Goal: Task Accomplishment & Management: Manage account settings

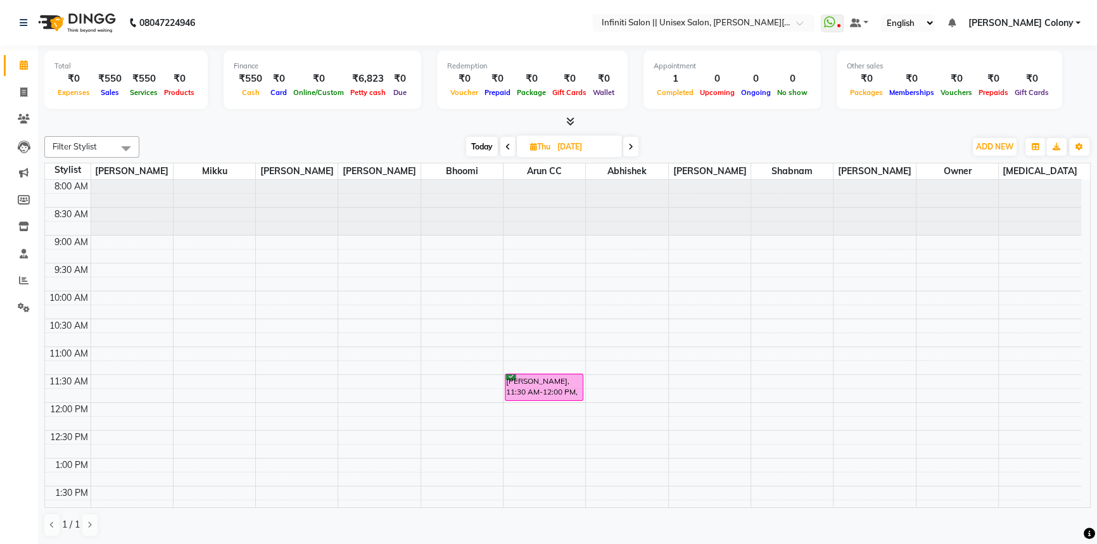
drag, startPoint x: 342, startPoint y: 146, endPoint x: 306, endPoint y: 156, distance: 37.5
click at [333, 145] on div "Today Thu 04-09-2025" at bounding box center [553, 147] width 814 height 19
click at [32, 91] on span at bounding box center [24, 93] width 22 height 15
select select "service"
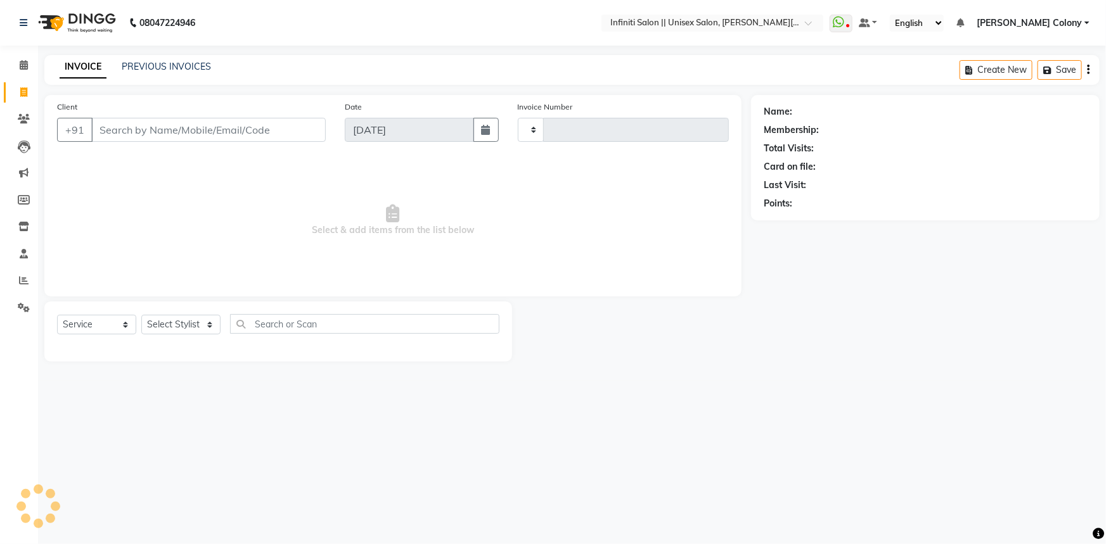
type input "0909"
select select "8233"
click at [117, 125] on input "Client" at bounding box center [208, 130] width 234 height 24
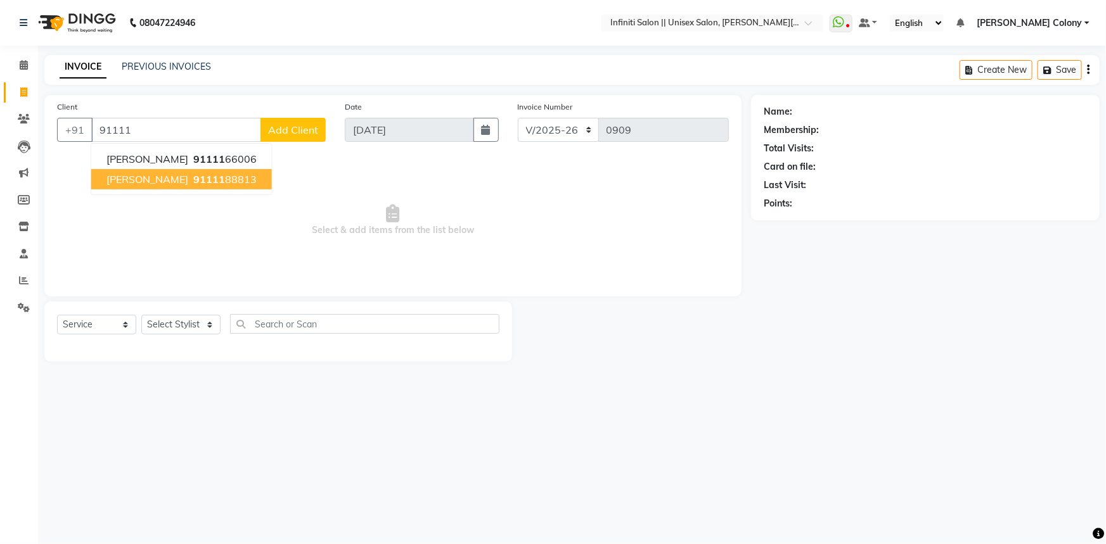
click at [193, 184] on span "91111" at bounding box center [209, 179] width 32 height 13
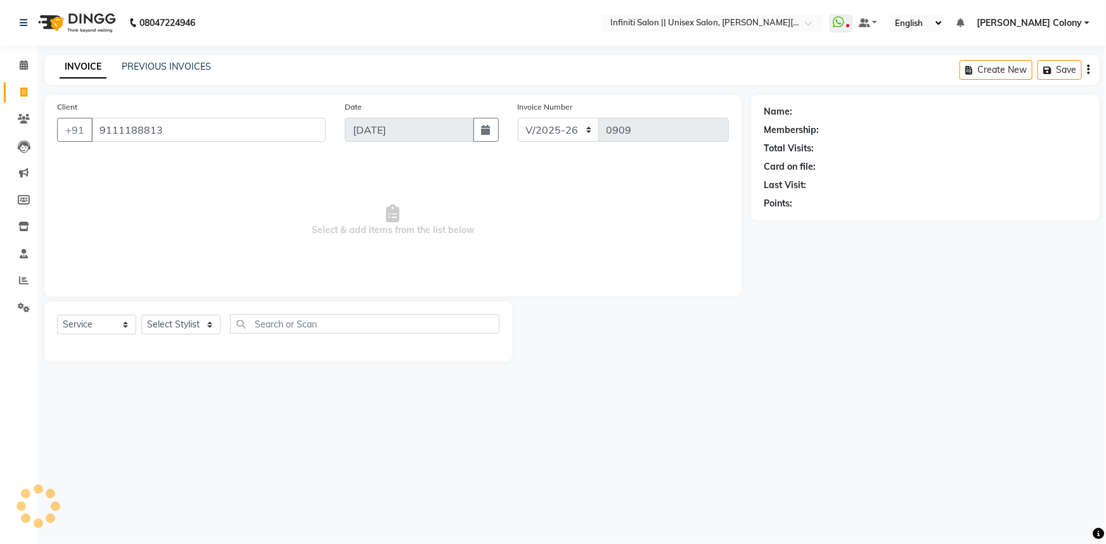
type input "9111188813"
select select "1: Object"
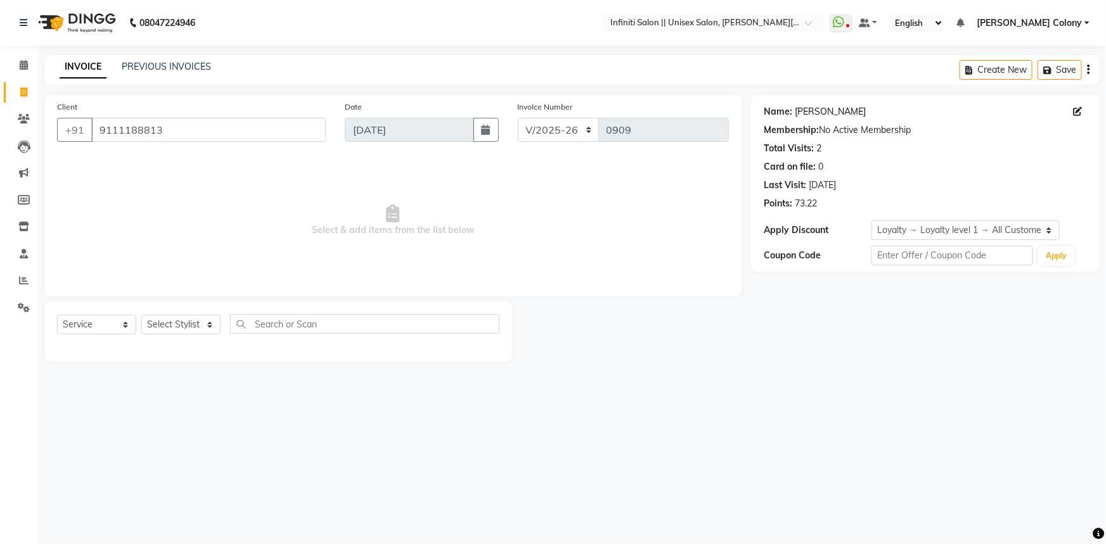
click at [824, 107] on link "Sonam Goyal" at bounding box center [830, 111] width 71 height 13
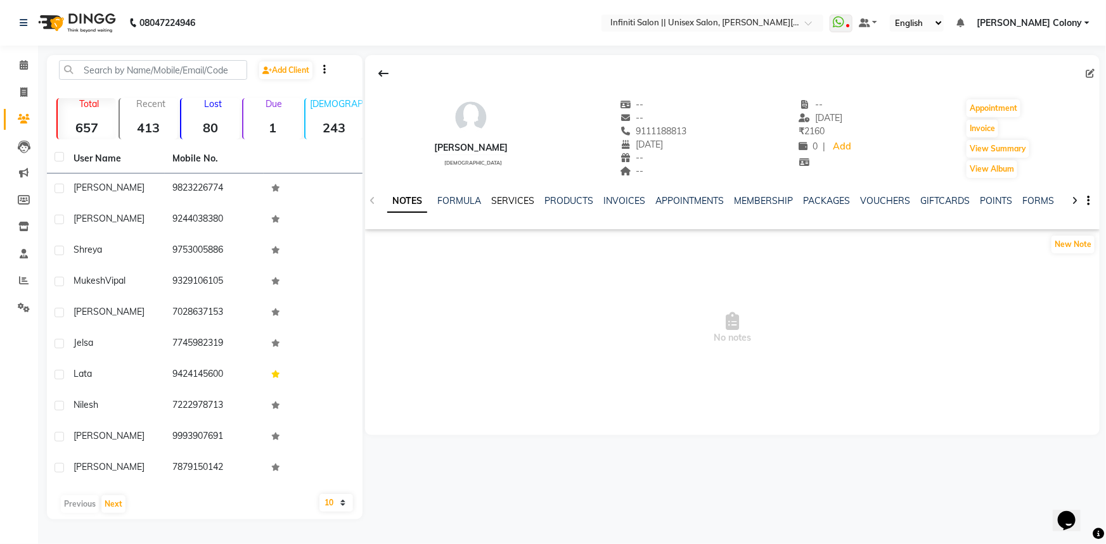
click at [515, 198] on link "SERVICES" at bounding box center [512, 200] width 43 height 11
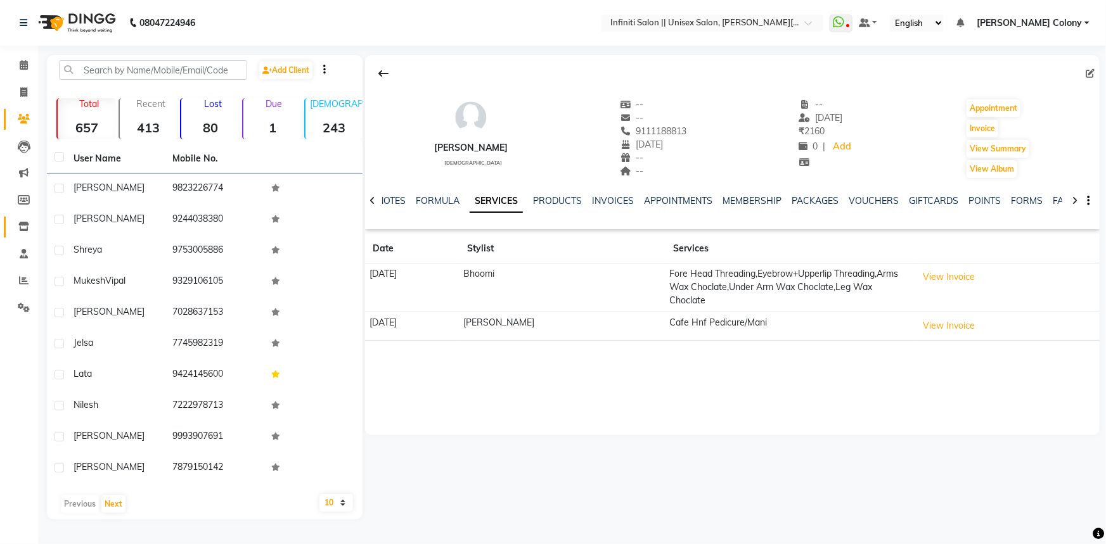
click at [23, 236] on link "Inventory" at bounding box center [19, 227] width 30 height 21
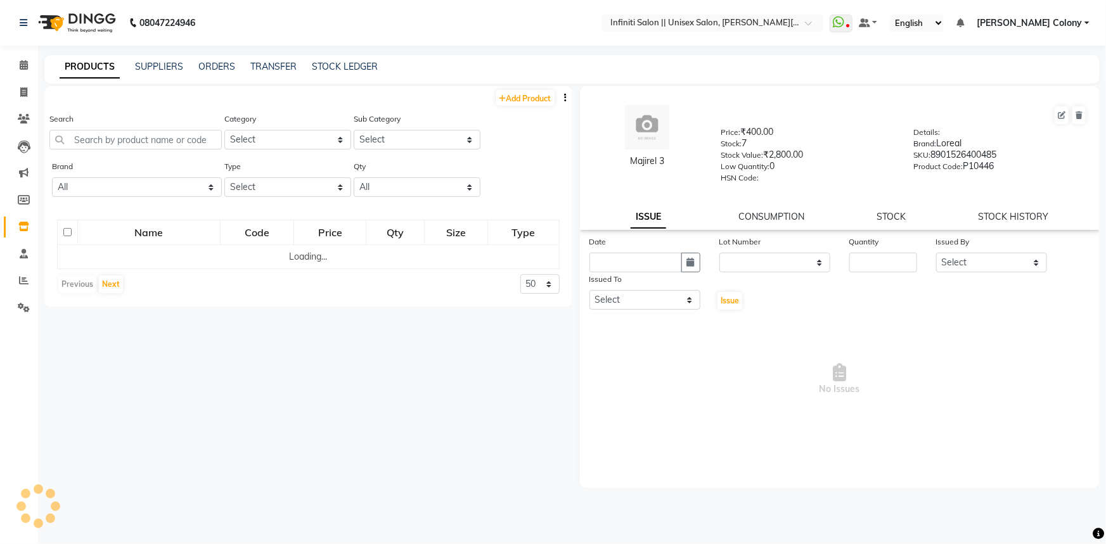
select select
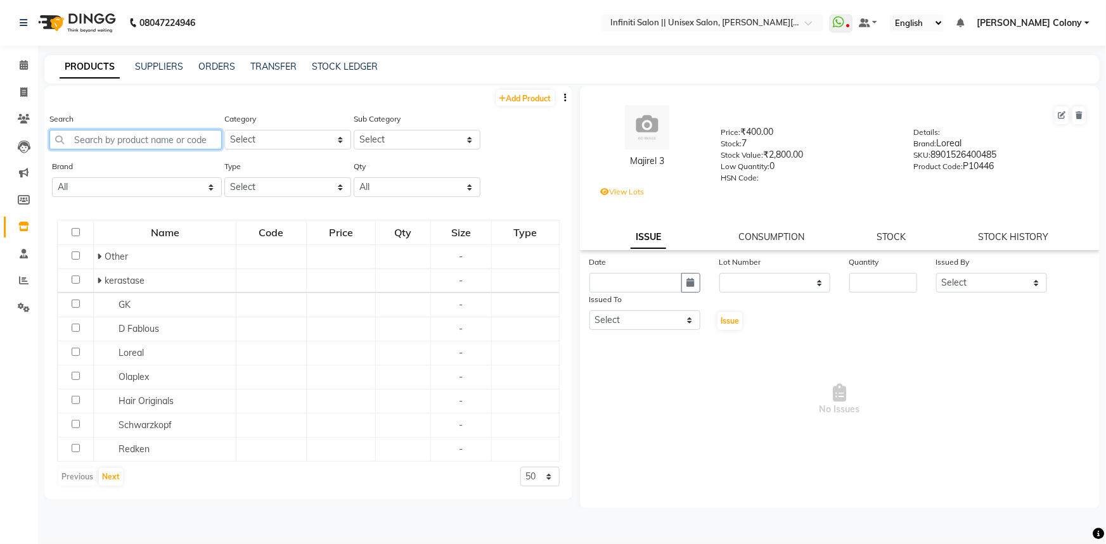
click at [93, 140] on input "text" at bounding box center [135, 140] width 172 height 20
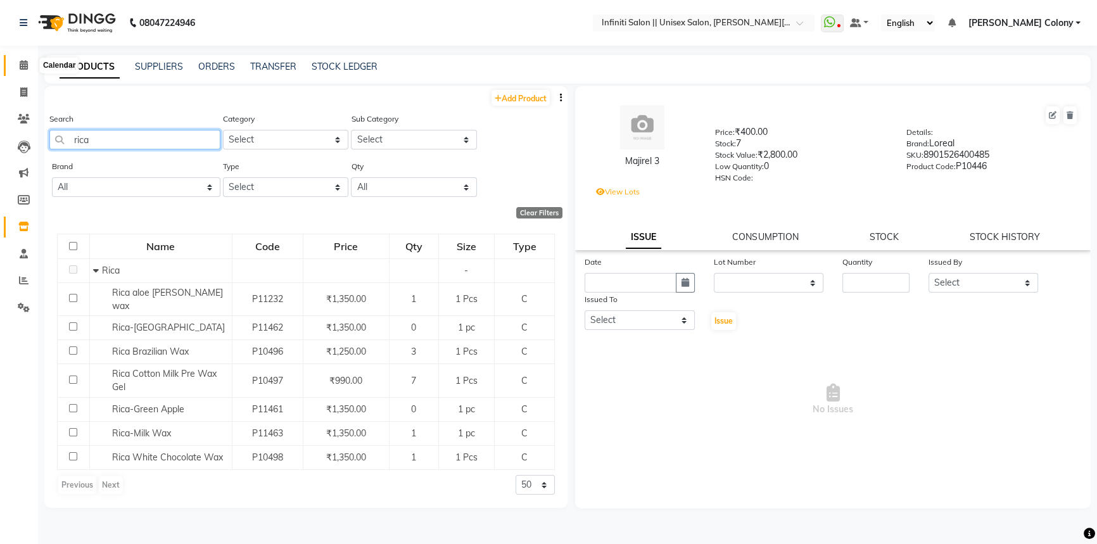
type input "rica"
click at [13, 66] on span at bounding box center [24, 65] width 22 height 15
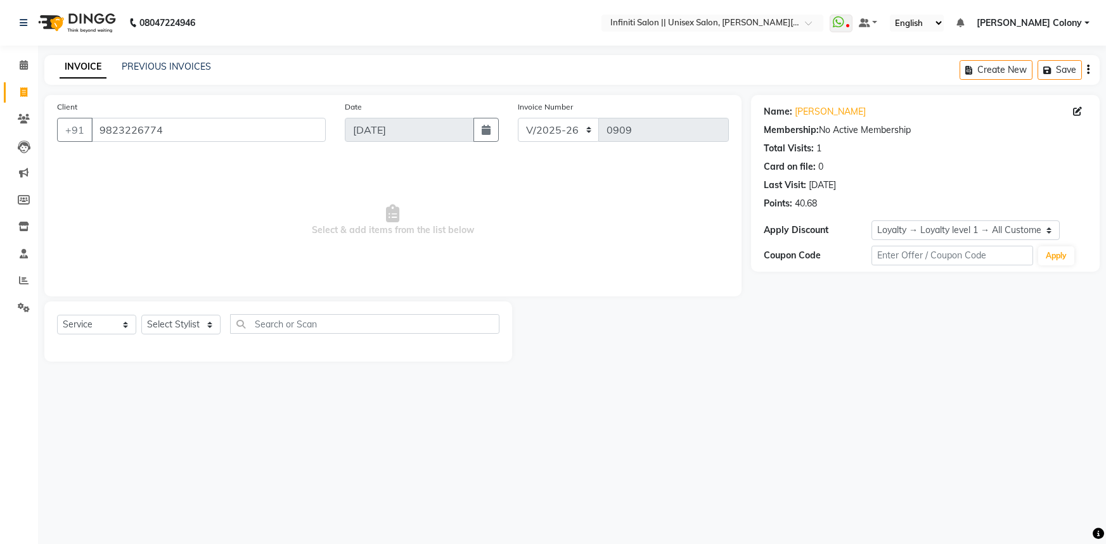
select select "8233"
select select "service"
select select "1: Object"
click at [157, 326] on select "Select Stylist Abhishek Anjali Mahato Arun CC Bhoomi Dilshad Ahmad Ishu Jitesh …" at bounding box center [180, 325] width 79 height 20
click at [295, 324] on input "text" at bounding box center [364, 324] width 269 height 20
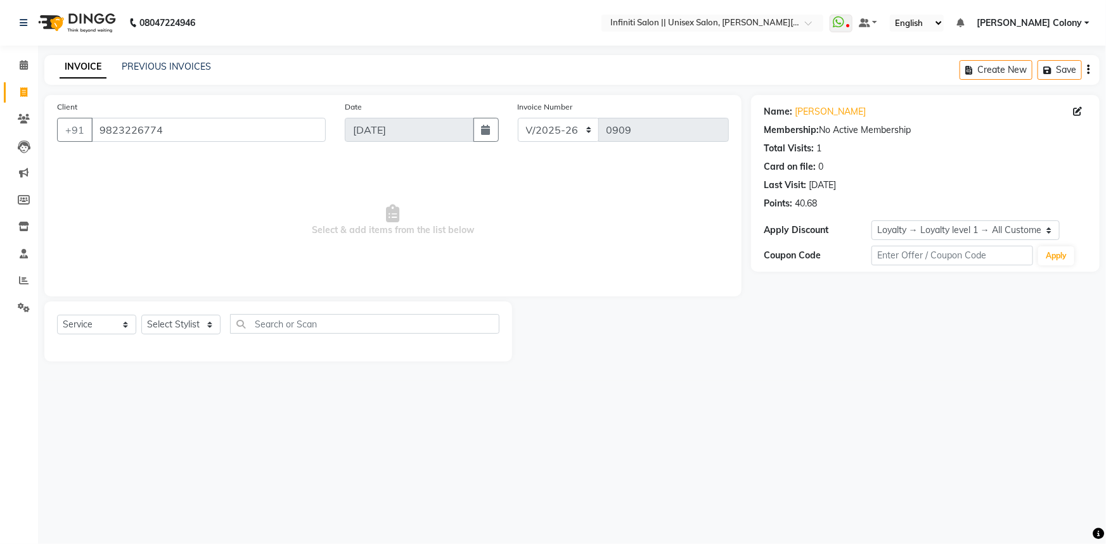
click at [162, 248] on span "Select & add items from the list below" at bounding box center [393, 220] width 672 height 127
click at [360, 328] on input "text" at bounding box center [364, 324] width 269 height 20
click at [368, 387] on div "08047224946 Select Location × Infiniti Salon || Unisex Salon, Choubey Colony Wh…" at bounding box center [553, 272] width 1106 height 544
click at [546, 138] on select "CI/2025-26 V/2025-26" at bounding box center [559, 130] width 82 height 24
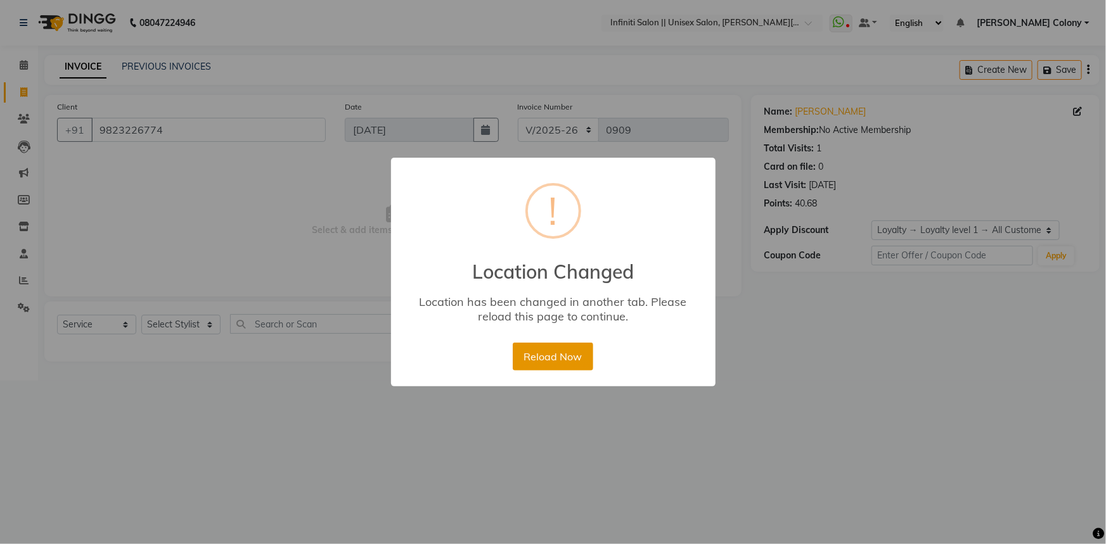
click at [542, 359] on button "Reload Now" at bounding box center [553, 357] width 80 height 28
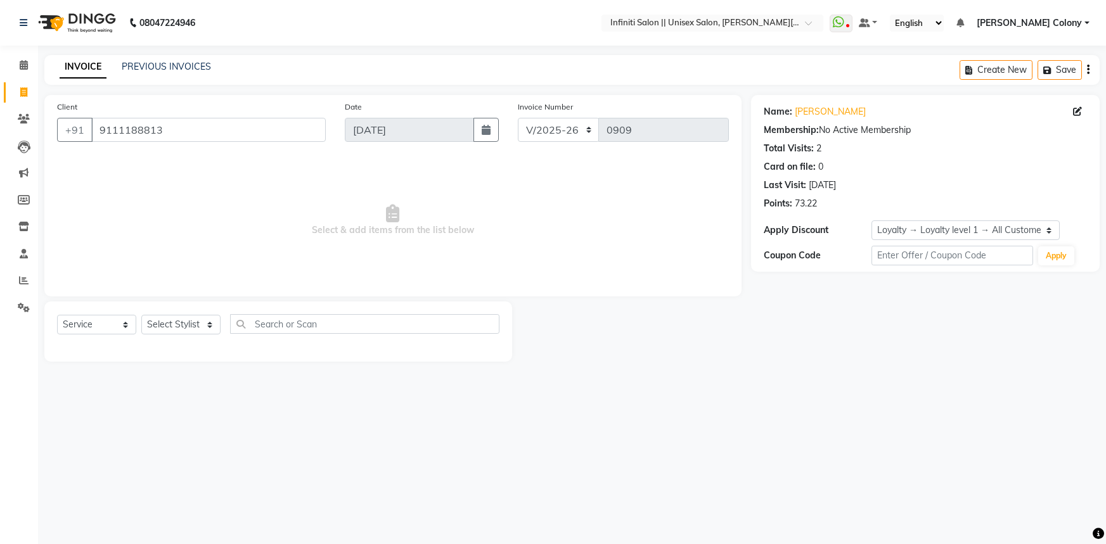
select select "8233"
select select "service"
select select "1: Object"
click at [163, 322] on select "Select Stylist Abhishek Anjali Mahato Arun CC Bhoomi Dilshad Ahmad Ishu Jitesh …" at bounding box center [180, 325] width 79 height 20
select select "79162"
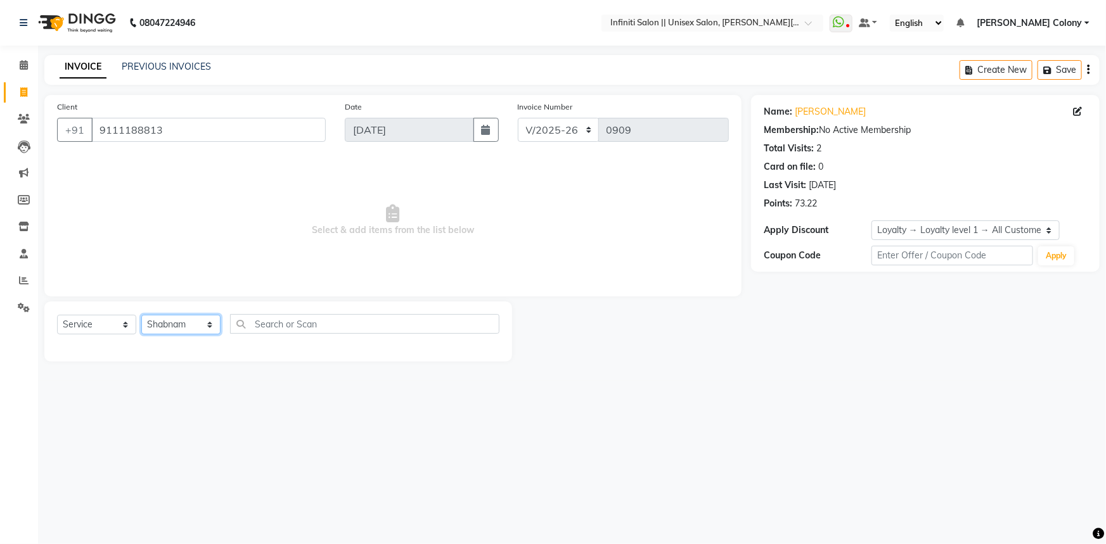
click at [141, 315] on select "Select Stylist Abhishek Anjali Mahato Arun CC Bhoomi Dilshad Ahmad Ishu Jitesh …" at bounding box center [180, 325] width 79 height 20
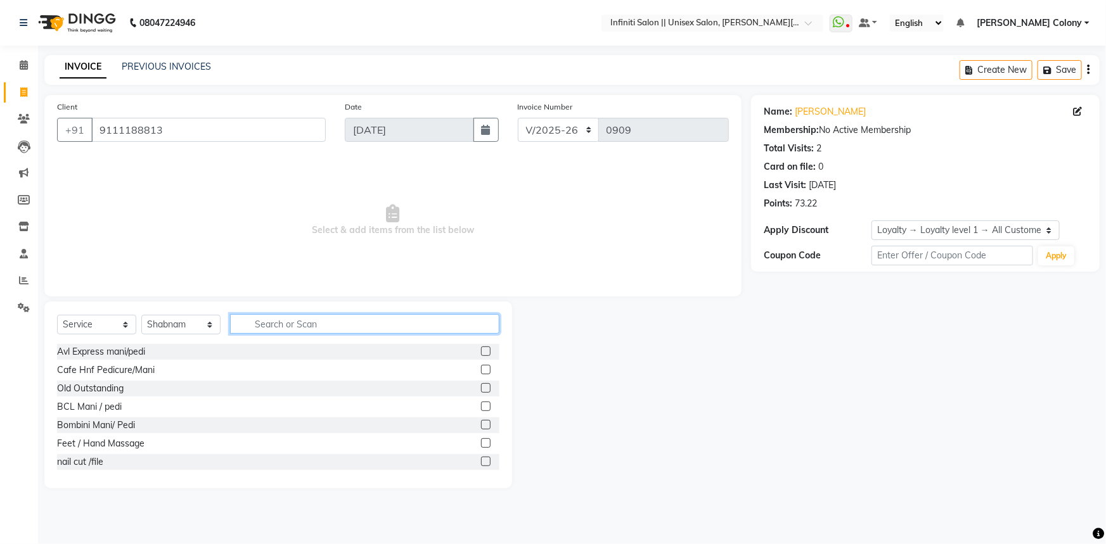
click at [288, 319] on input "text" at bounding box center [364, 324] width 269 height 20
type input "thre"
click at [481, 388] on label at bounding box center [486, 388] width 10 height 10
click at [481, 388] on input "checkbox" at bounding box center [485, 389] width 8 height 8
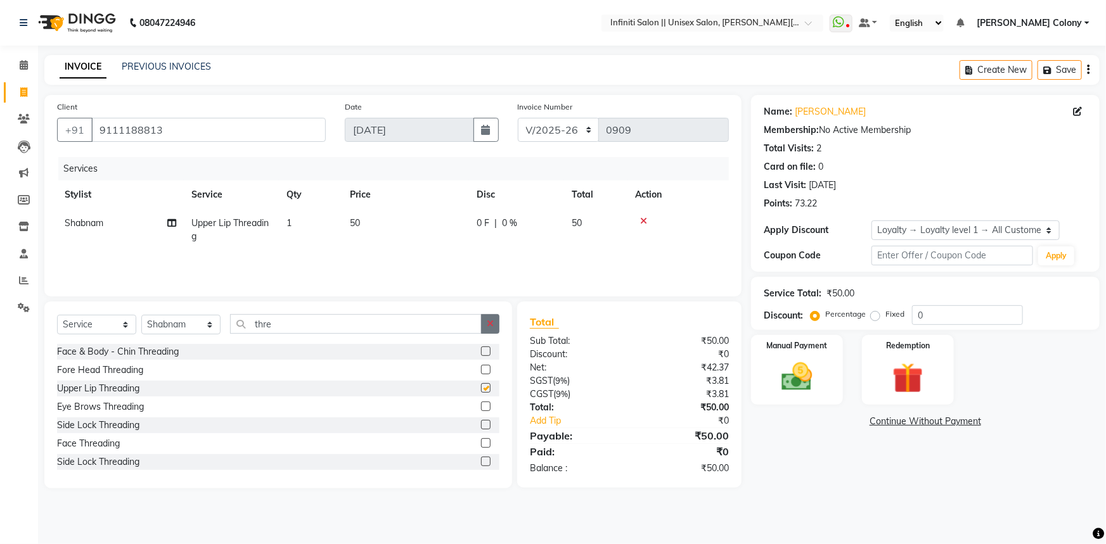
checkbox input "false"
click at [487, 322] on button "button" at bounding box center [490, 324] width 18 height 20
click at [443, 310] on div "Select Service Product Membership Package Voucher Prepaid Gift Card Select Styl…" at bounding box center [278, 395] width 468 height 187
click at [431, 321] on input "text" at bounding box center [364, 324] width 269 height 20
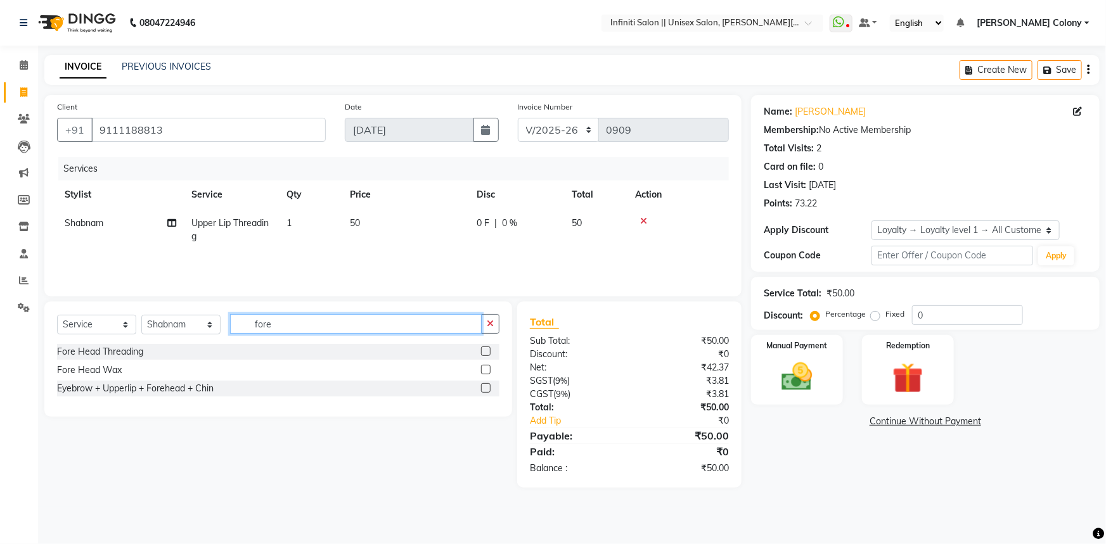
type input "fore"
click at [488, 354] on label at bounding box center [486, 352] width 10 height 10
click at [488, 354] on input "checkbox" at bounding box center [485, 352] width 8 height 8
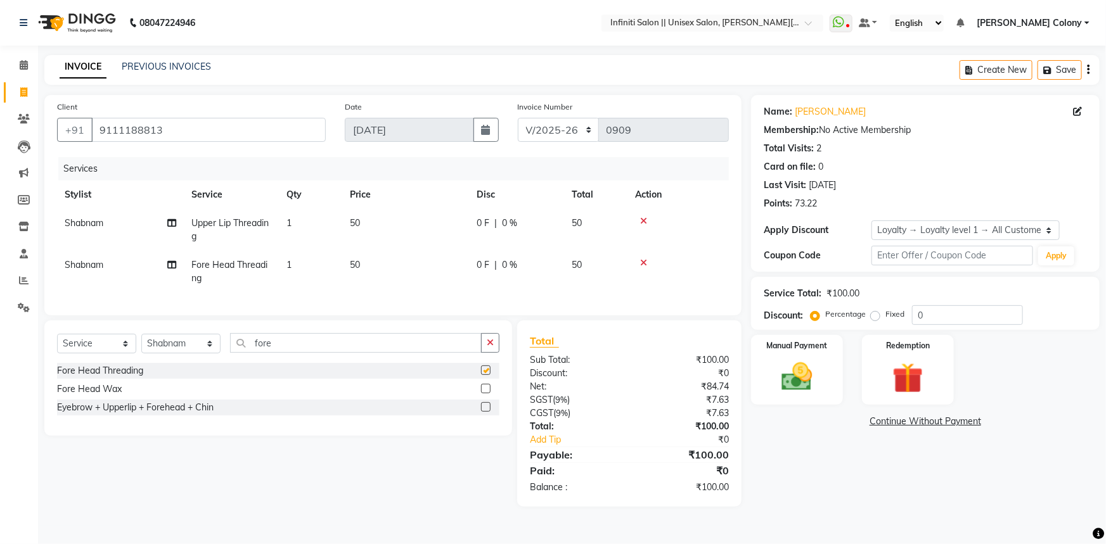
checkbox input "false"
click at [488, 343] on button "button" at bounding box center [490, 343] width 18 height 20
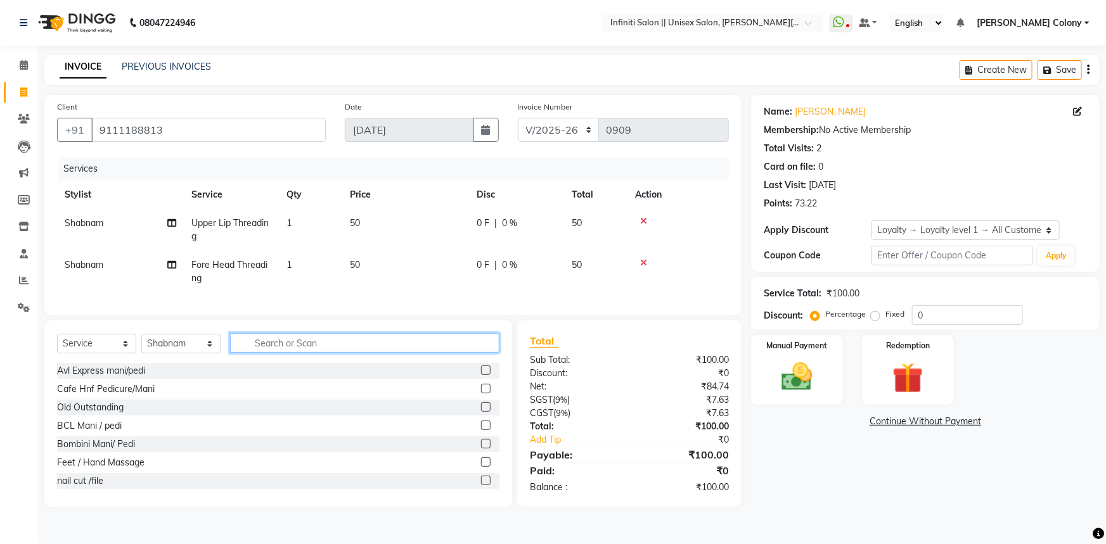
click at [444, 350] on input "text" at bounding box center [364, 343] width 269 height 20
type input "eye"
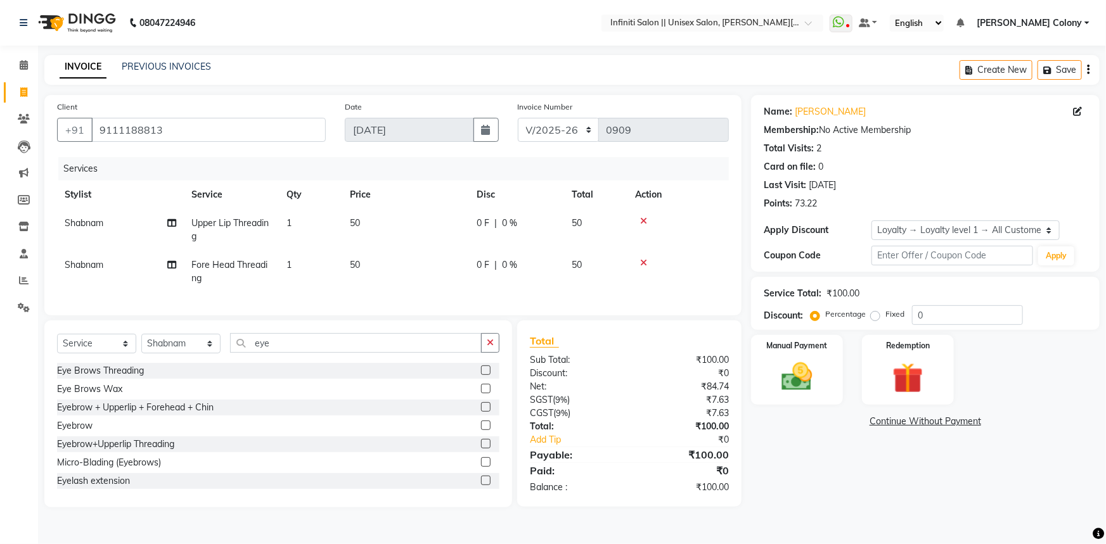
click at [481, 430] on label at bounding box center [486, 426] width 10 height 10
click at [481, 430] on input "checkbox" at bounding box center [485, 426] width 8 height 8
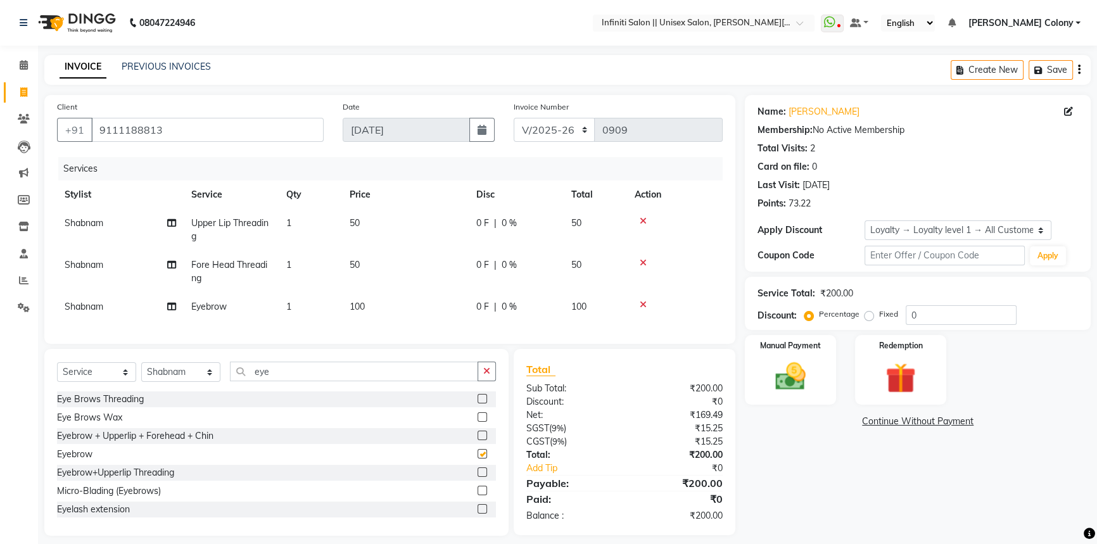
checkbox input "false"
click at [790, 382] on img at bounding box center [790, 377] width 51 height 36
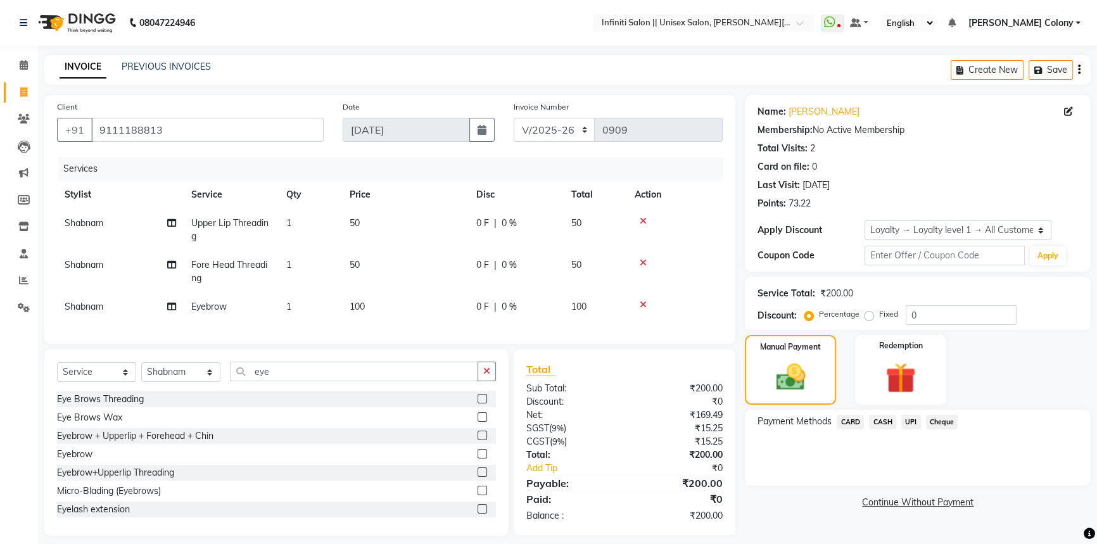
click at [886, 424] on span "CASH" at bounding box center [882, 422] width 27 height 15
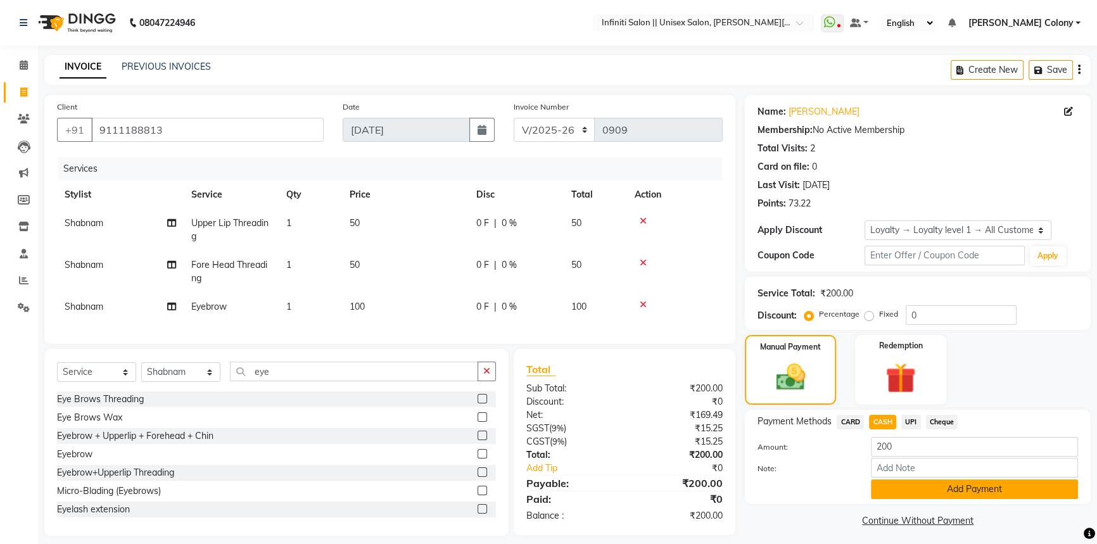
click at [925, 485] on button "Add Payment" at bounding box center [974, 490] width 207 height 20
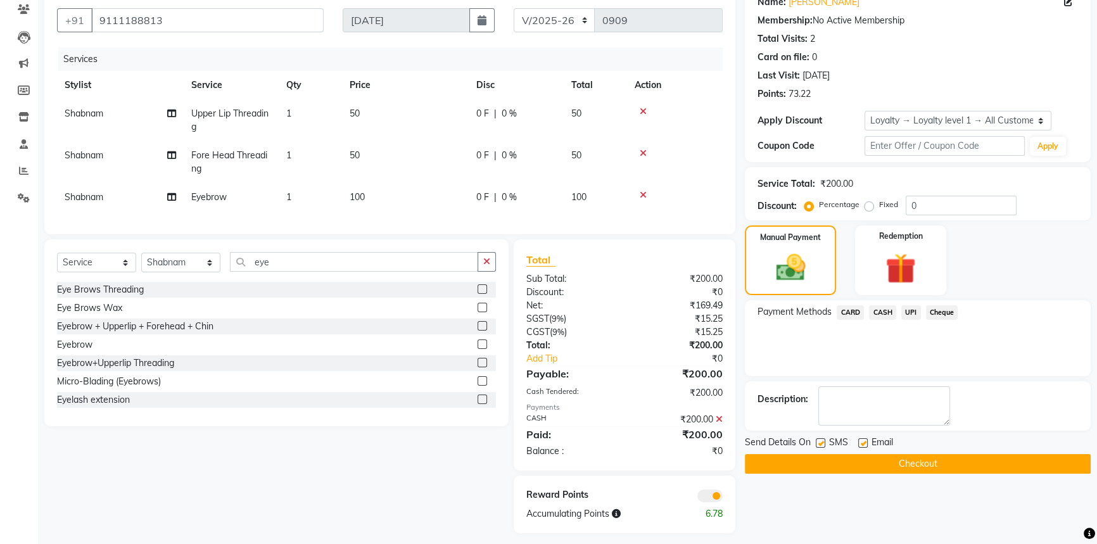
scroll to position [115, 0]
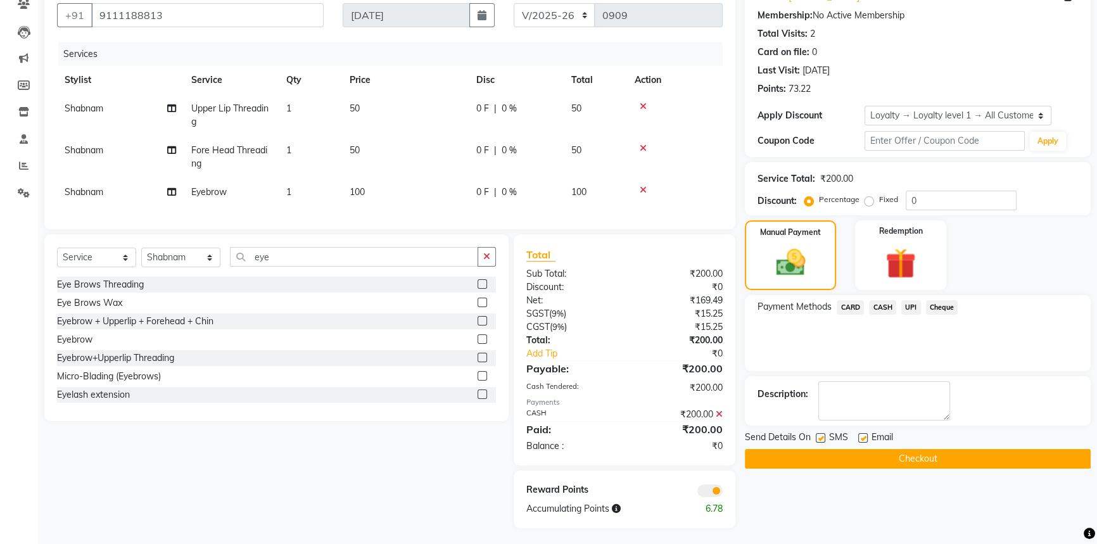
click at [890, 462] on button "Checkout" at bounding box center [918, 459] width 346 height 20
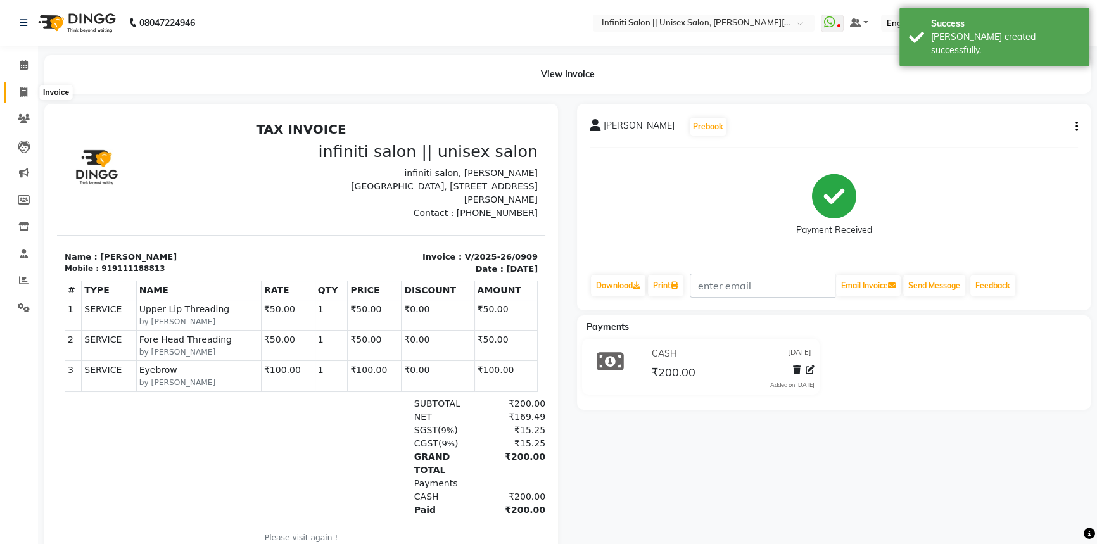
click at [20, 86] on span at bounding box center [24, 93] width 22 height 15
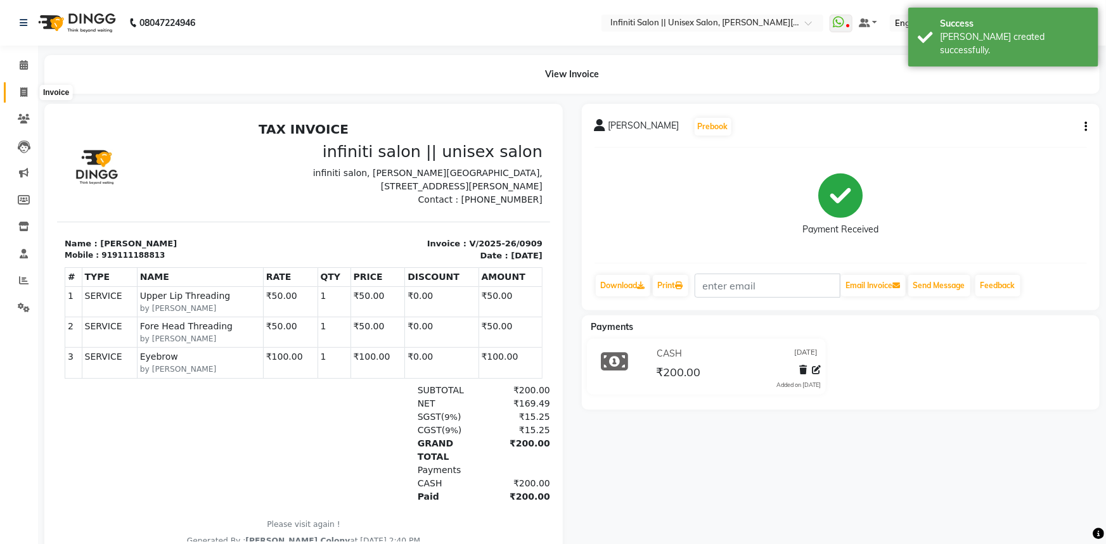
select select "8233"
select select "service"
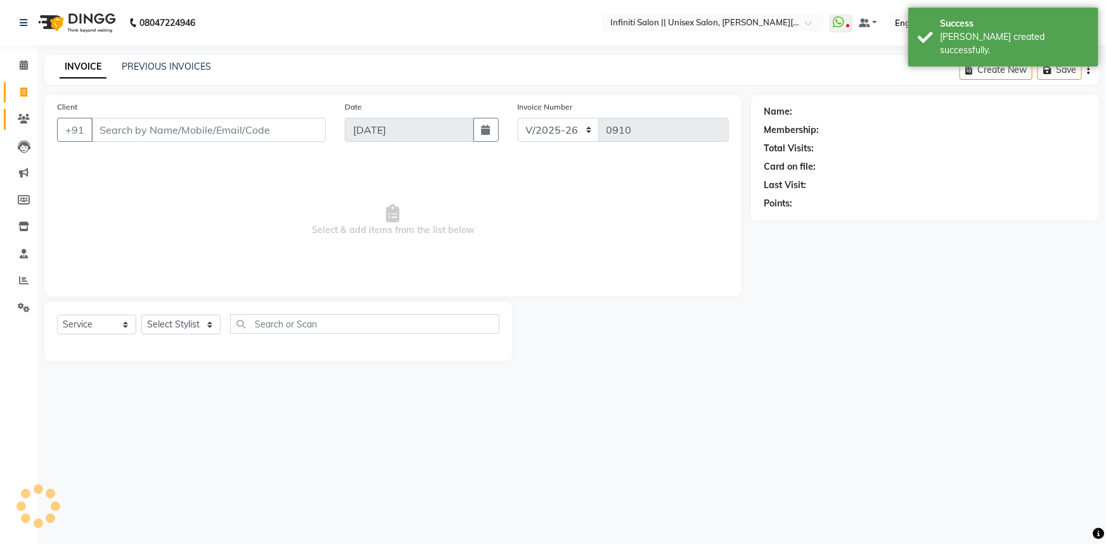
click at [24, 110] on link "Clients" at bounding box center [19, 119] width 30 height 21
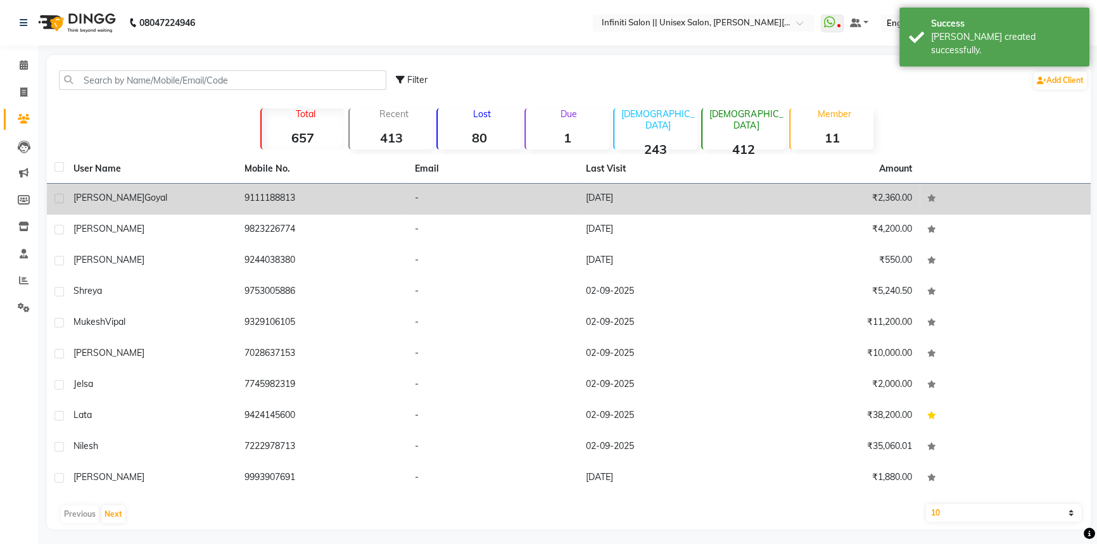
click at [128, 193] on div "sonam Goyal" at bounding box center [152, 197] width 156 height 13
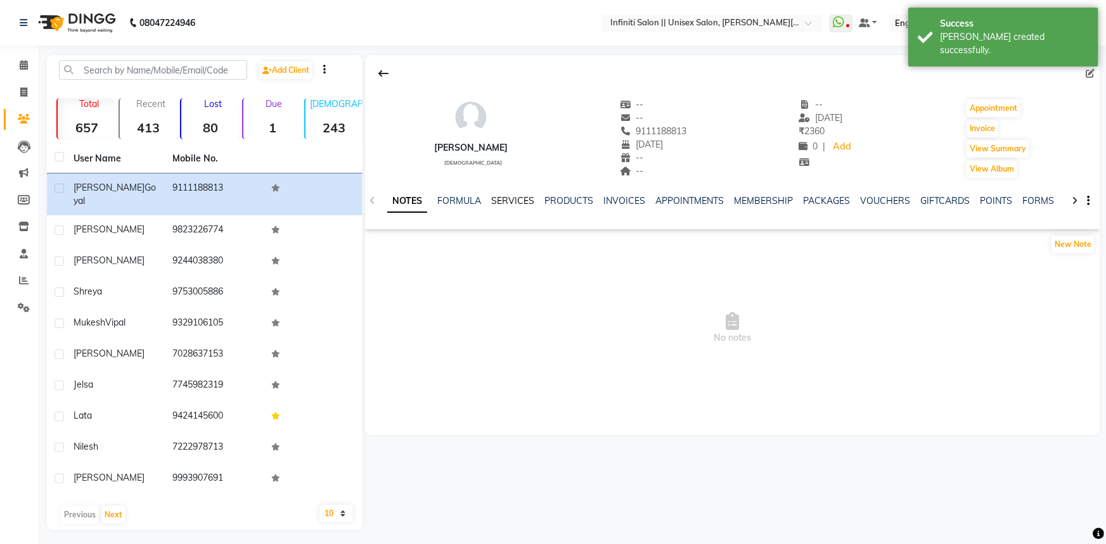
click at [513, 200] on link "SERVICES" at bounding box center [512, 200] width 43 height 11
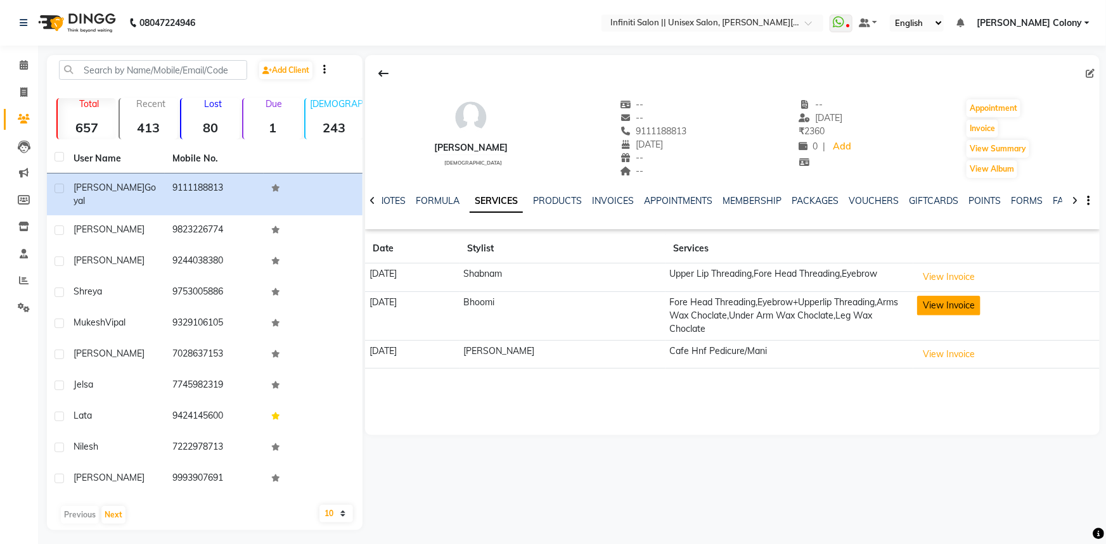
click at [928, 299] on button "View Invoice" at bounding box center [948, 306] width 63 height 20
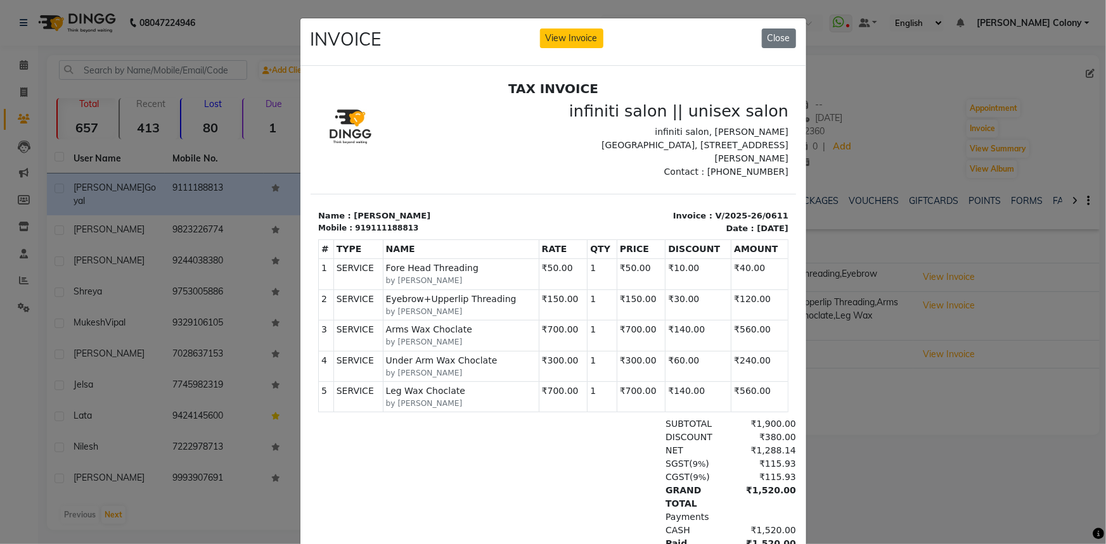
click at [786, 25] on div "INVOICE View Invoice Close" at bounding box center [553, 42] width 506 height 48
click at [781, 32] on button "Close" at bounding box center [779, 39] width 34 height 20
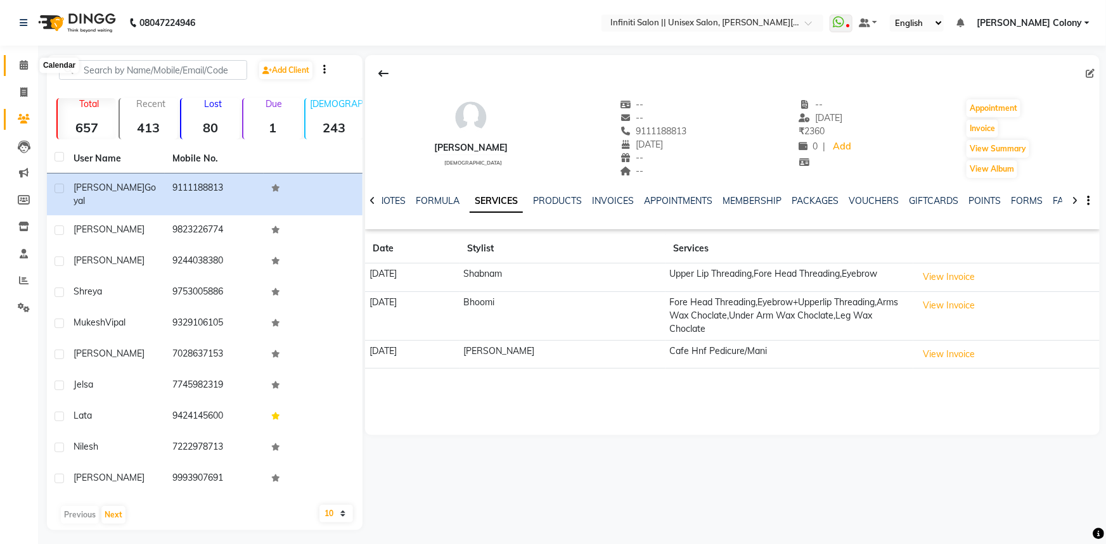
click at [13, 60] on span at bounding box center [24, 65] width 22 height 15
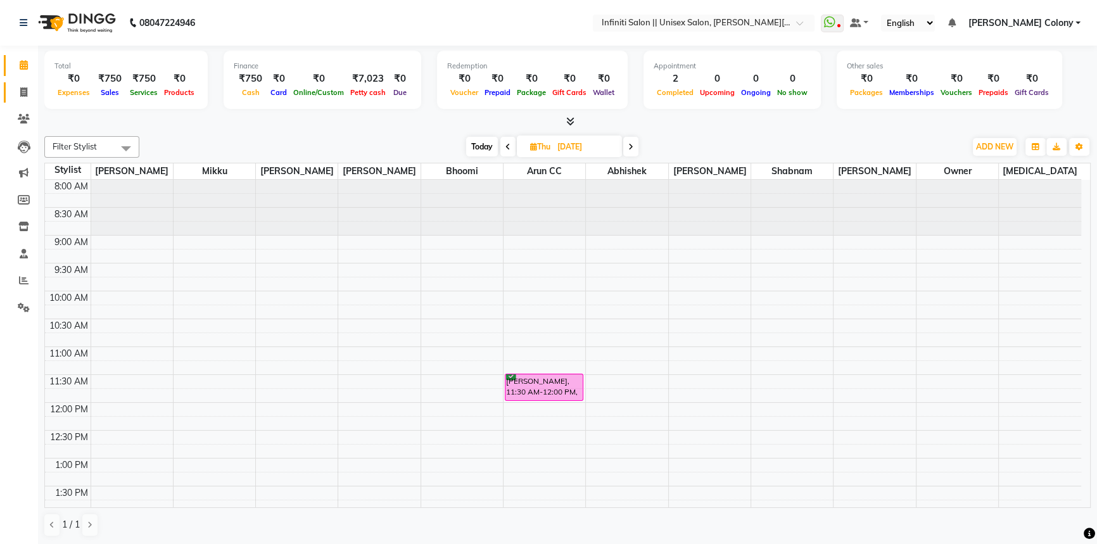
click at [22, 82] on link "Invoice" at bounding box center [19, 92] width 30 height 21
select select "service"
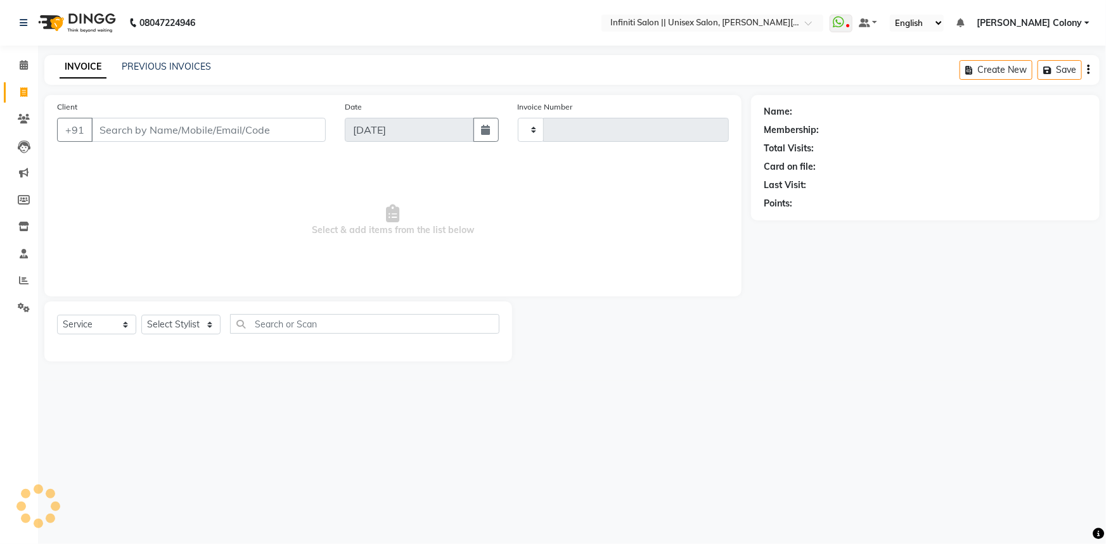
type input "0910"
select select "8233"
click at [186, 65] on link "PREVIOUS INVOICES" at bounding box center [166, 66] width 89 height 11
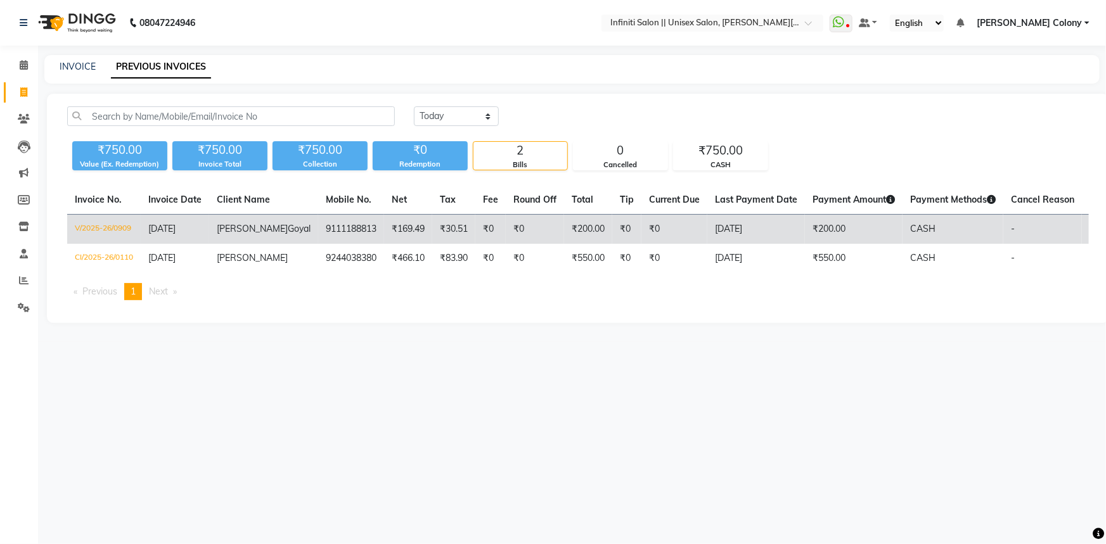
click at [245, 231] on span "sonam" at bounding box center [252, 228] width 71 height 11
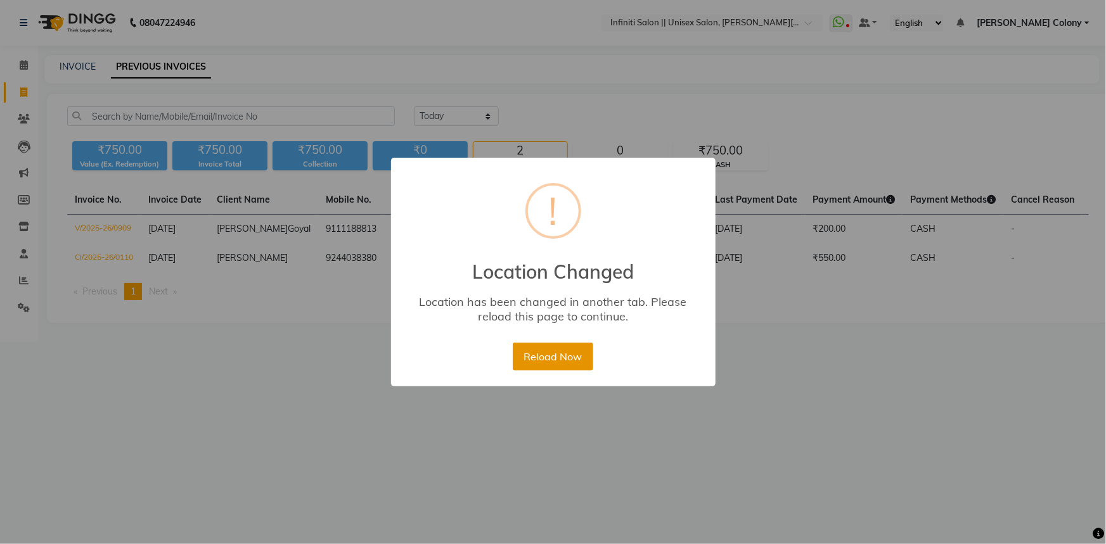
click at [537, 350] on button "Reload Now" at bounding box center [553, 357] width 80 height 28
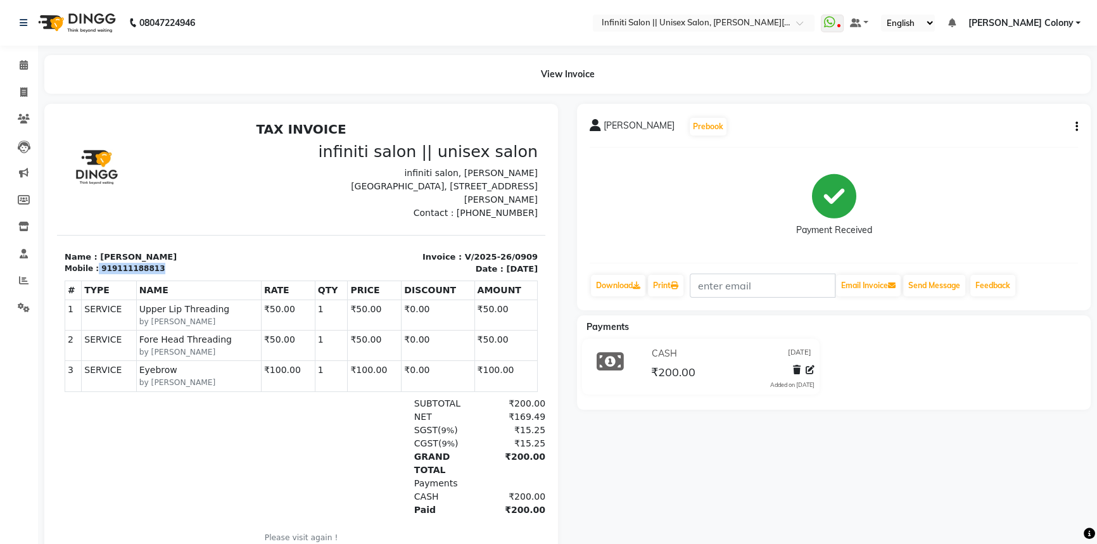
drag, startPoint x: 94, startPoint y: 253, endPoint x: 160, endPoint y: 252, distance: 65.9
click at [160, 263] on div "Mobile : 919111188813" at bounding box center [179, 268] width 229 height 11
click at [27, 62] on icon at bounding box center [24, 65] width 8 height 10
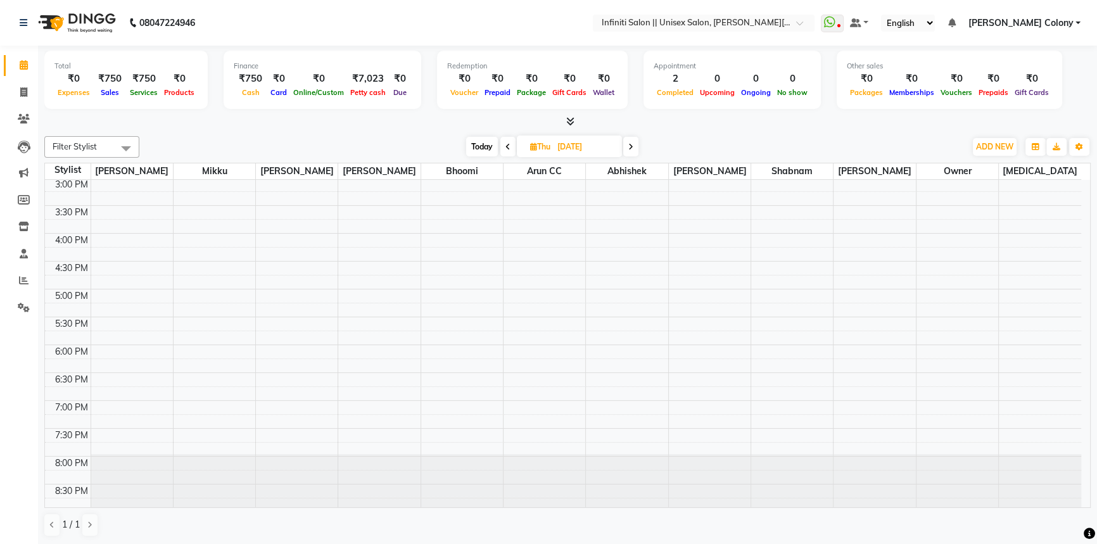
scroll to position [393, 0]
click at [657, 20] on input "text" at bounding box center [691, 24] width 184 height 13
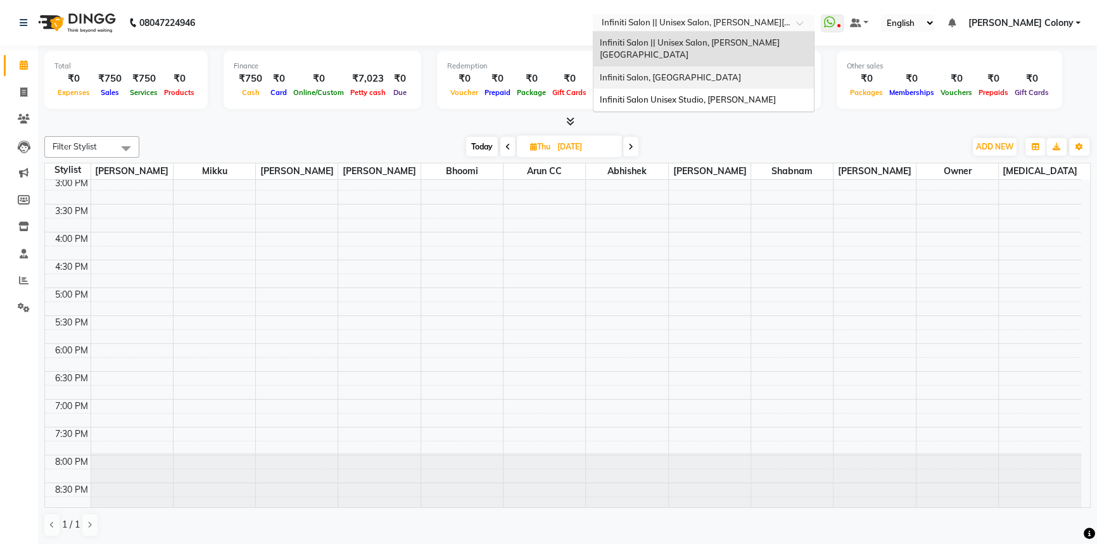
click at [653, 72] on span "Infiniti Salon, [GEOGRAPHIC_DATA]" at bounding box center [670, 77] width 141 height 10
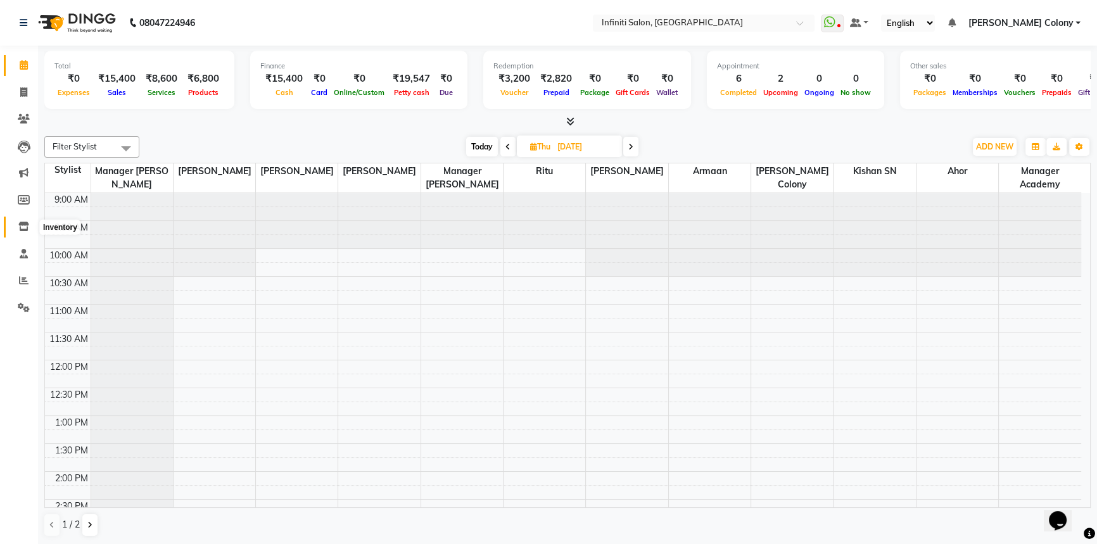
click at [19, 227] on icon at bounding box center [23, 227] width 11 height 10
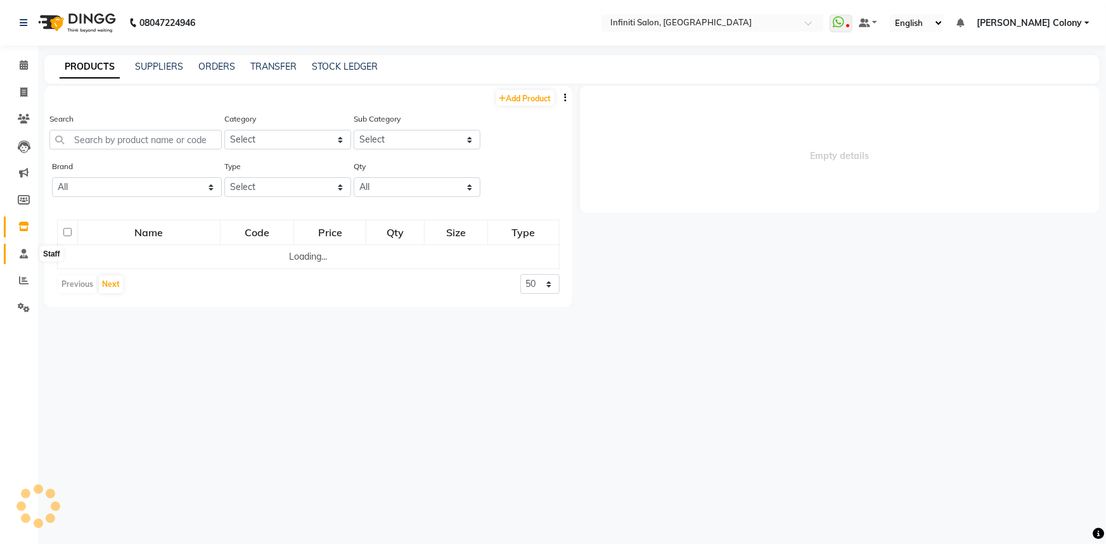
click at [25, 253] on icon at bounding box center [24, 254] width 8 height 10
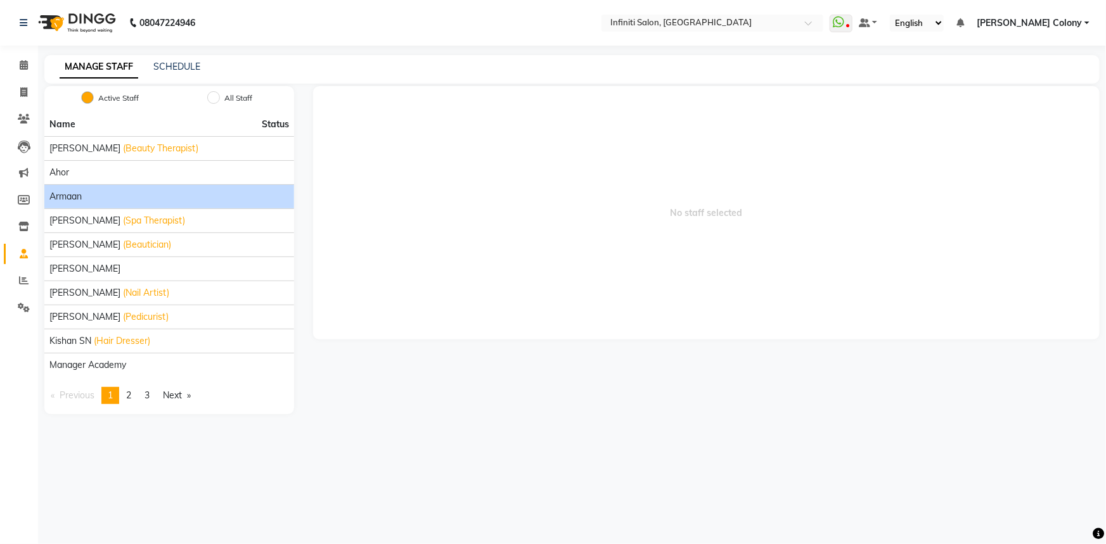
click at [67, 187] on li "Armaan" at bounding box center [169, 196] width 250 height 24
click at [68, 193] on span "Armaan" at bounding box center [65, 196] width 32 height 13
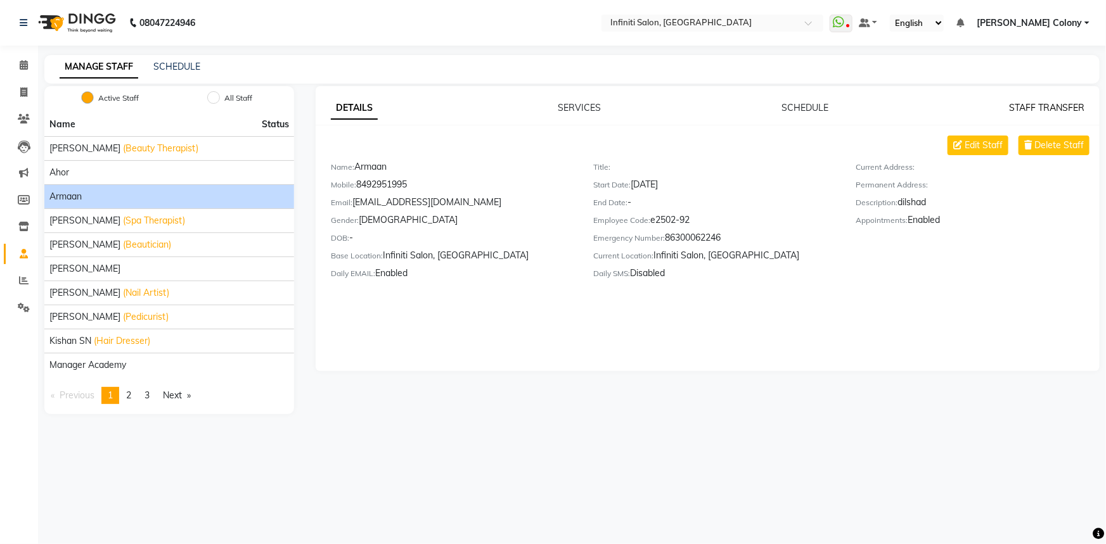
click at [1022, 108] on link "STAFF TRANSFER" at bounding box center [1046, 107] width 75 height 11
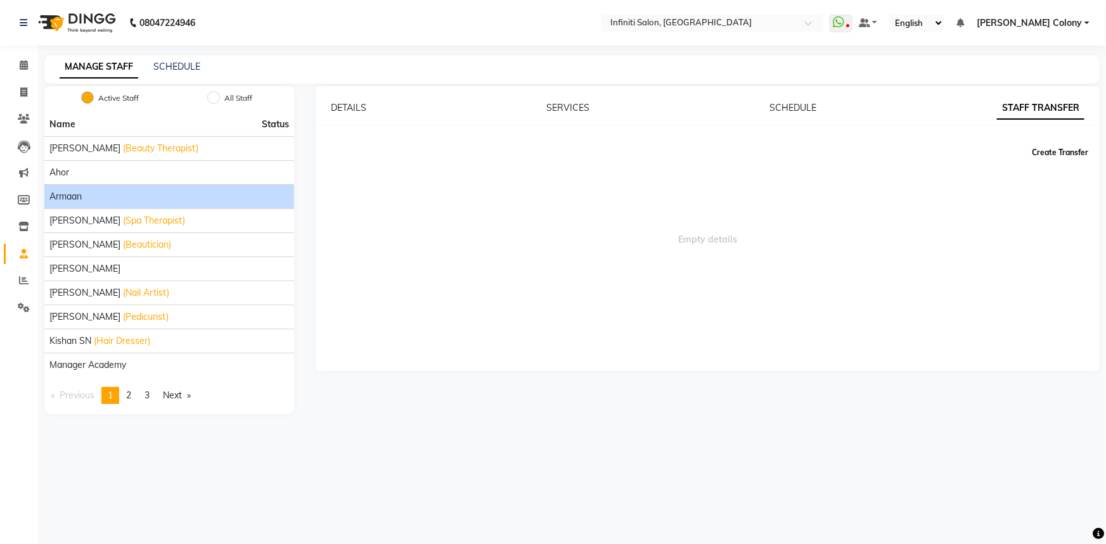
click at [1052, 151] on button "Create Transfer" at bounding box center [1060, 153] width 67 height 22
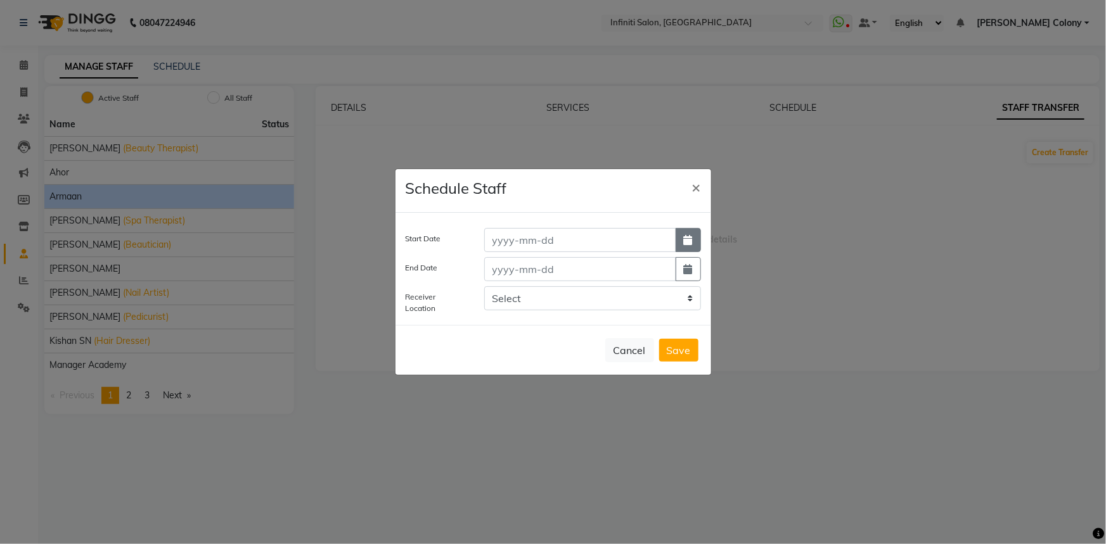
click at [696, 233] on button "button" at bounding box center [687, 240] width 25 height 24
select select "9"
select select "2025"
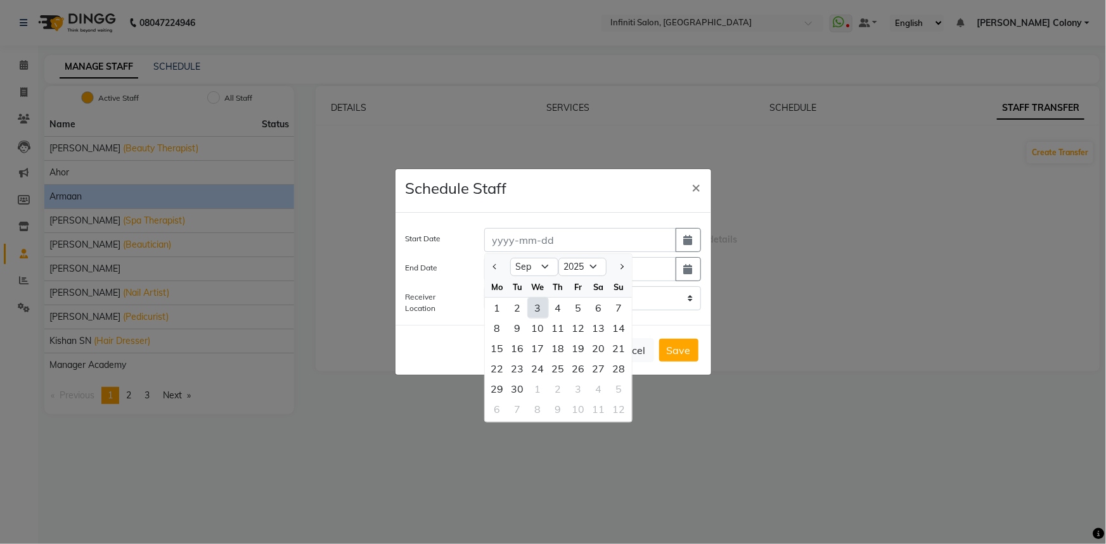
click at [535, 304] on div "3" at bounding box center [538, 308] width 20 height 20
type input "[DATE]"
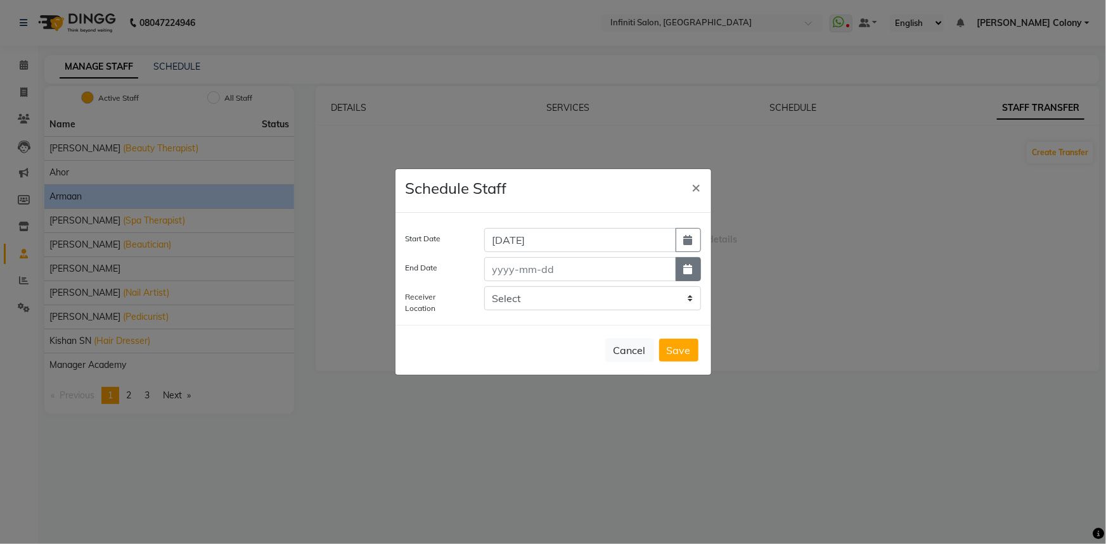
click at [689, 266] on icon "button" at bounding box center [688, 269] width 9 height 10
select select "9"
select select "2025"
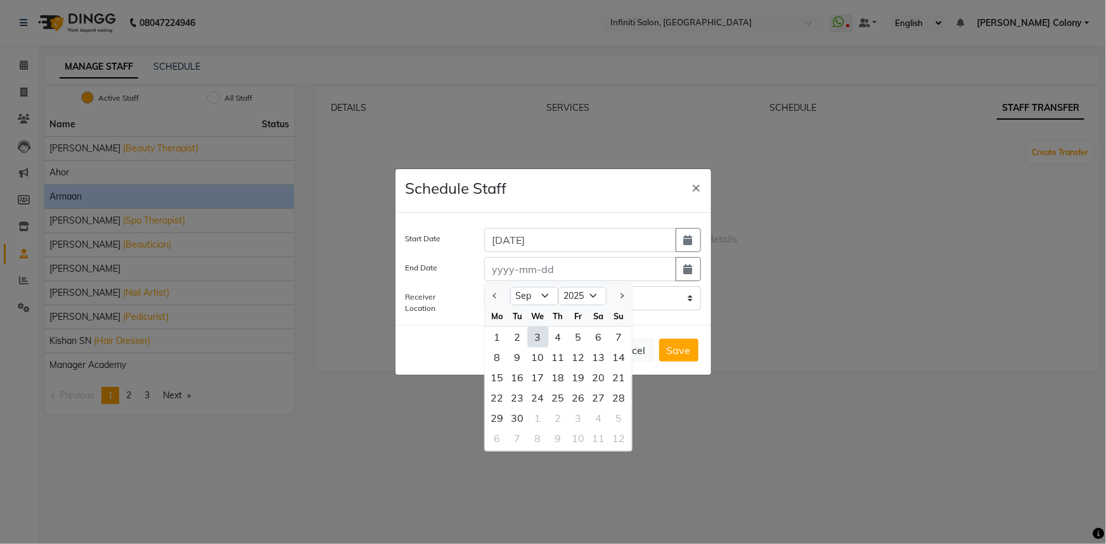
click at [539, 333] on div "3" at bounding box center [538, 337] width 20 height 20
type input "[DATE]"
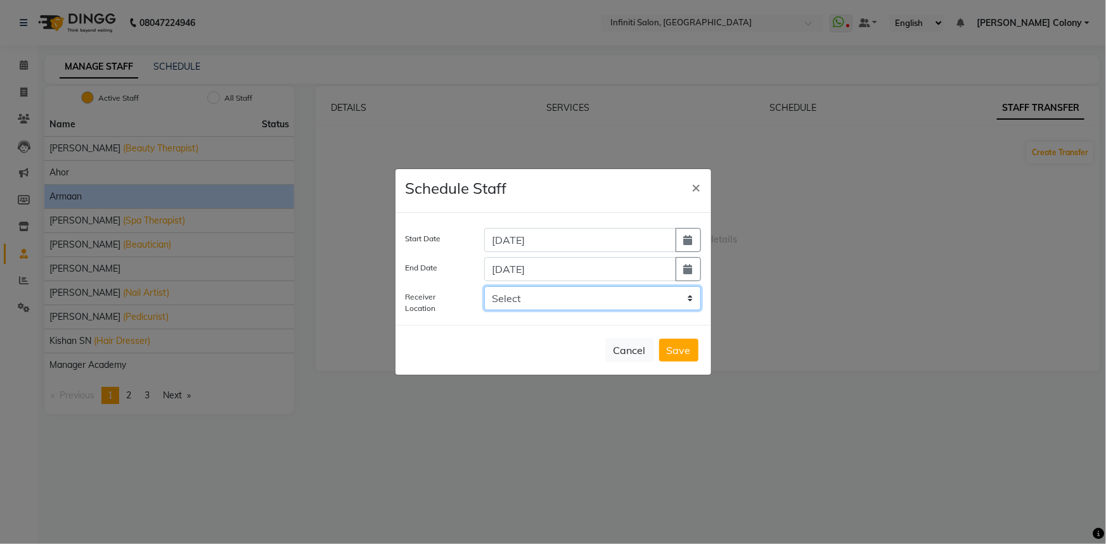
click at [529, 291] on select "Select Infiniti salon || unisex salon, Choubey Colony Infiniti salon unisex stu…" at bounding box center [592, 298] width 217 height 24
select select "3650"
click at [484, 286] on select "Select Infiniti salon || unisex salon, Choubey Colony Infiniti salon unisex stu…" at bounding box center [592, 298] width 217 height 24
click at [679, 360] on button "Save" at bounding box center [678, 350] width 39 height 23
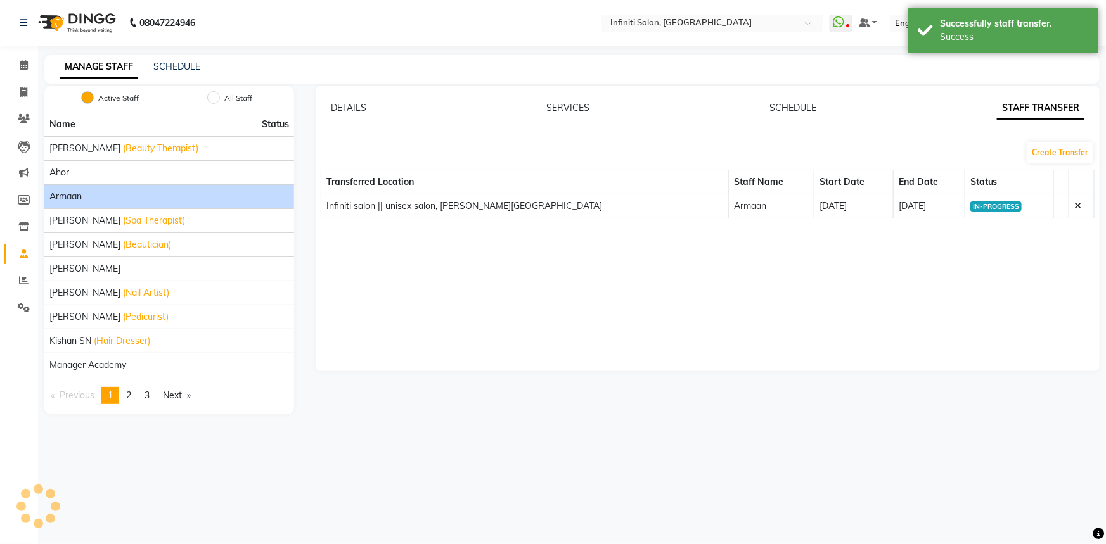
select select
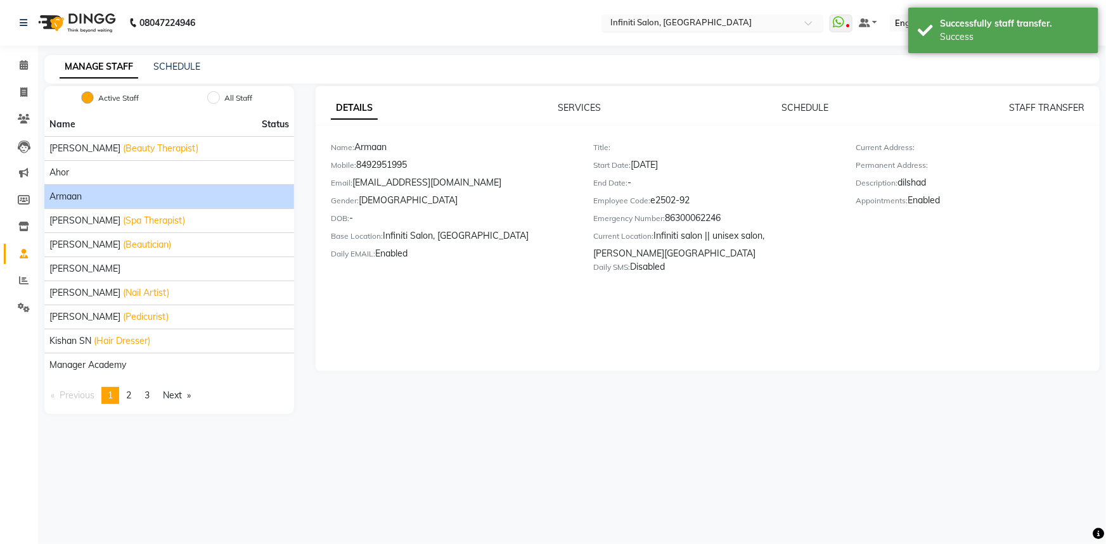
click at [672, 24] on input "text" at bounding box center [700, 24] width 184 height 13
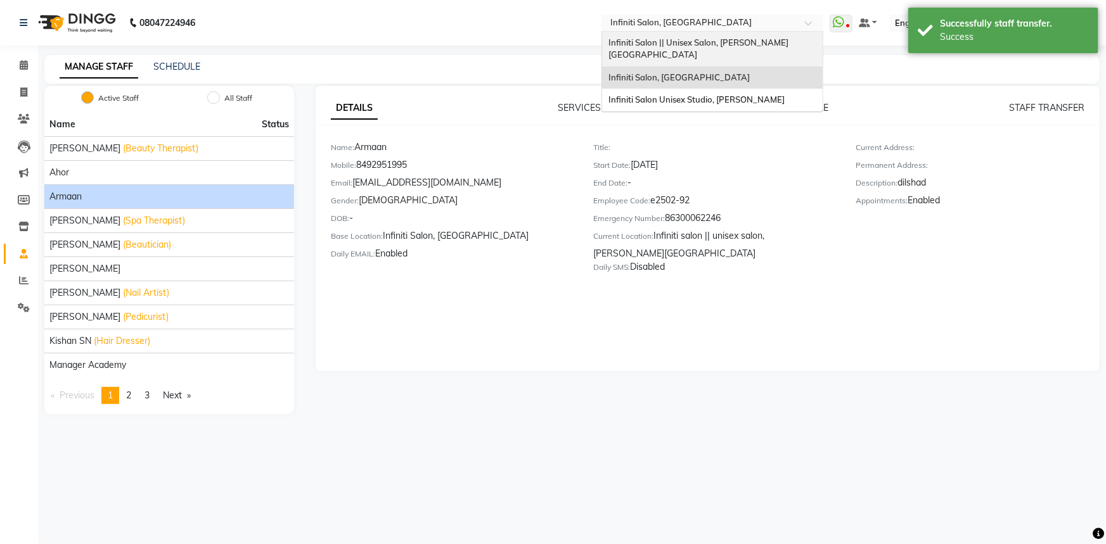
click at [674, 37] on span "Infiniti Salon || Unisex Salon, [PERSON_NAME][GEOGRAPHIC_DATA]" at bounding box center [698, 48] width 180 height 23
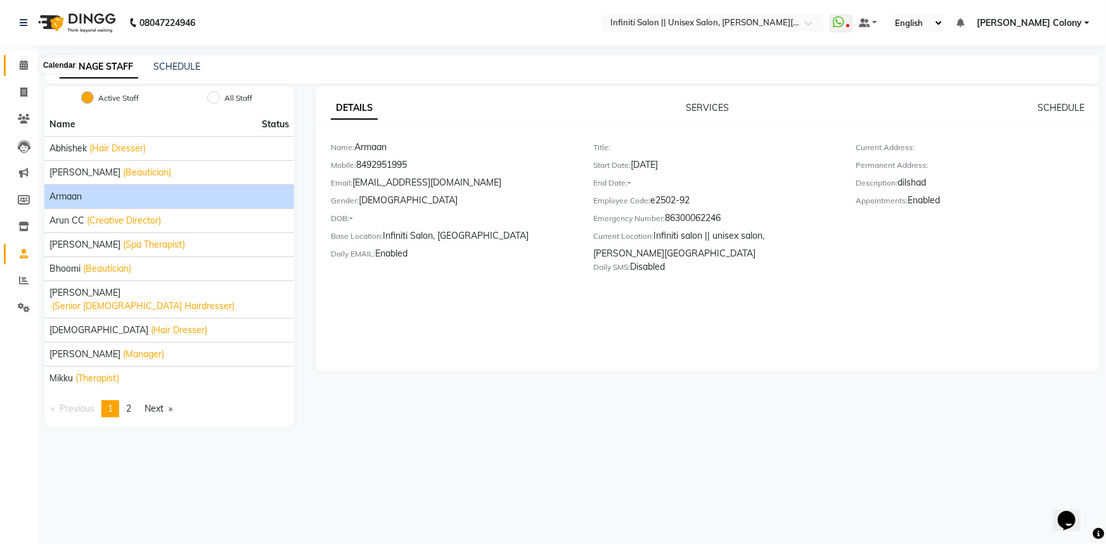
click at [17, 64] on span at bounding box center [24, 65] width 22 height 15
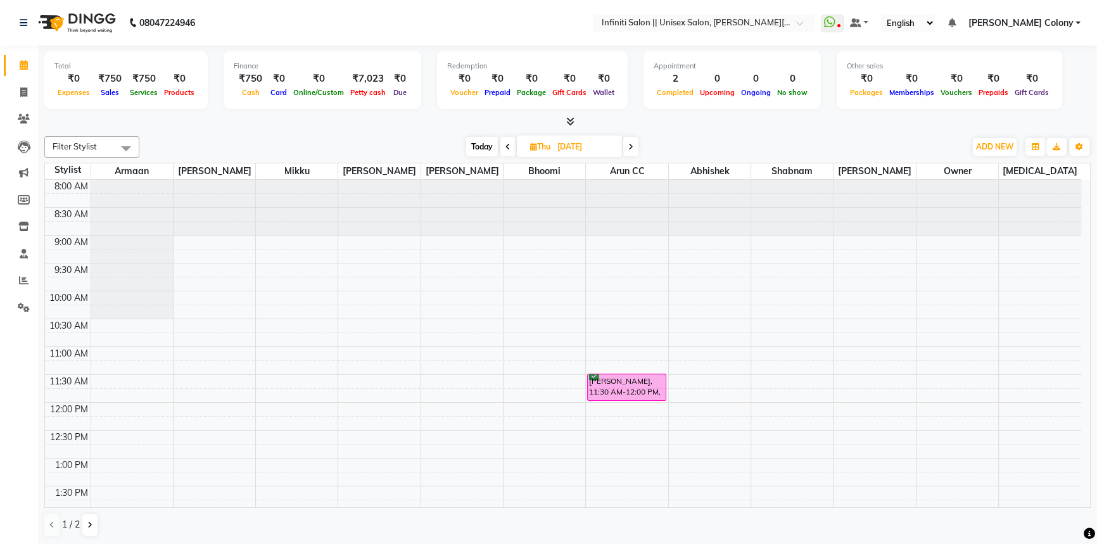
click at [114, 139] on span at bounding box center [125, 148] width 25 height 24
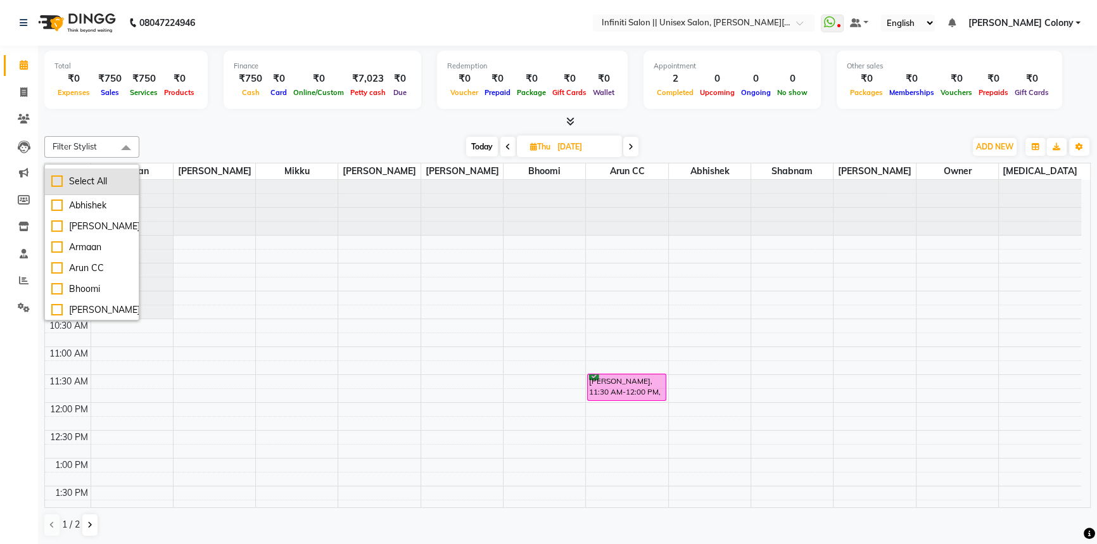
click at [53, 182] on div "Select All" at bounding box center [91, 181] width 81 height 13
checkbox input "true"
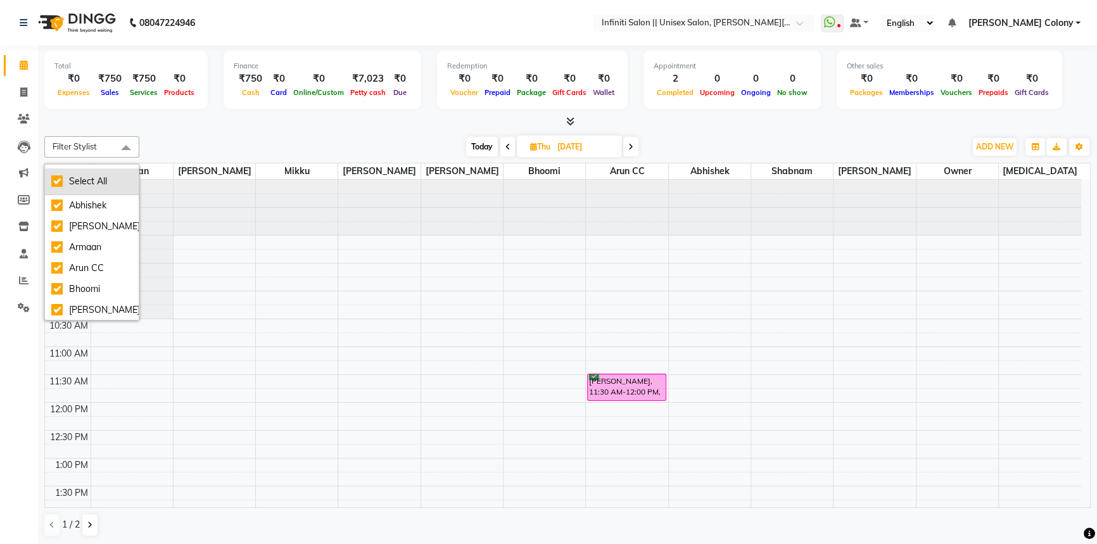
checkbox input "true"
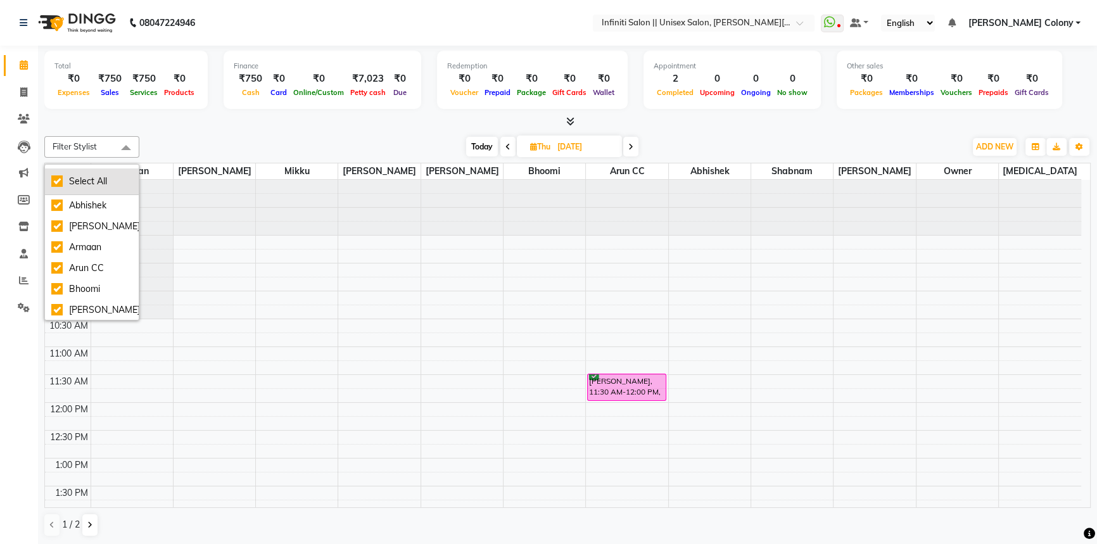
checkbox input "true"
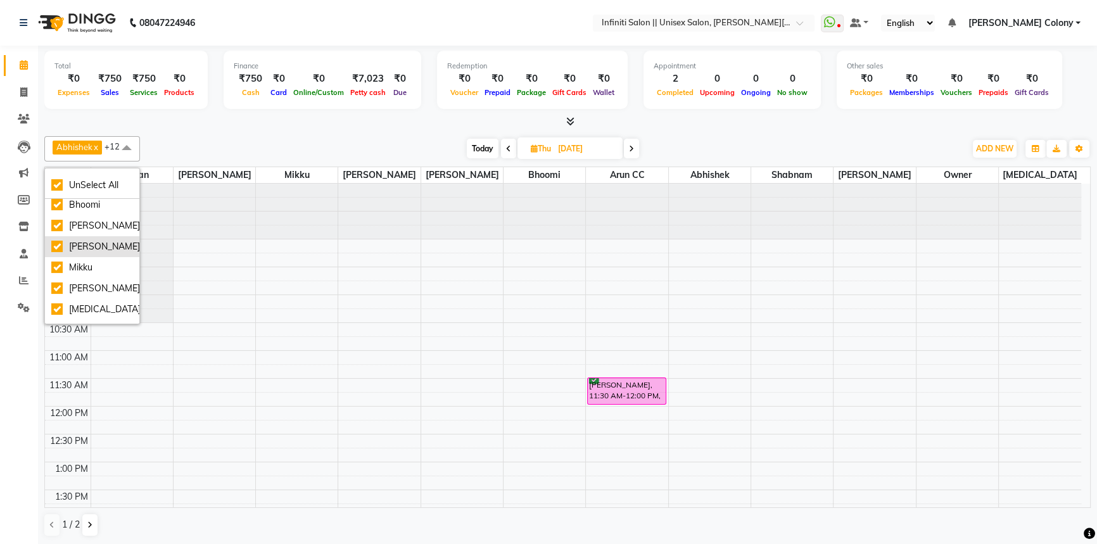
scroll to position [115, 0]
click at [56, 248] on div "Mikku" at bounding box center [92, 240] width 82 height 13
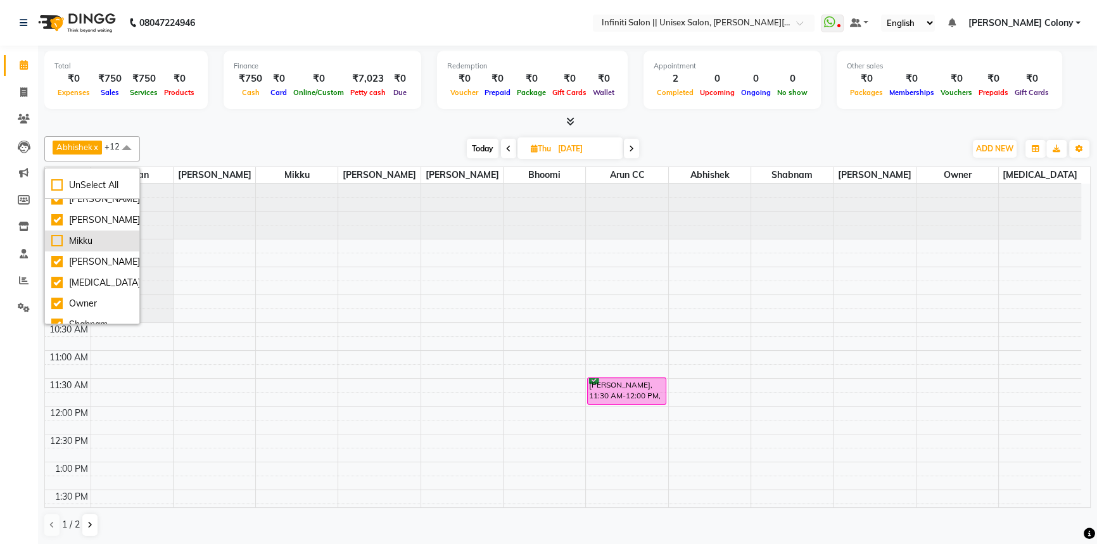
checkbox input "false"
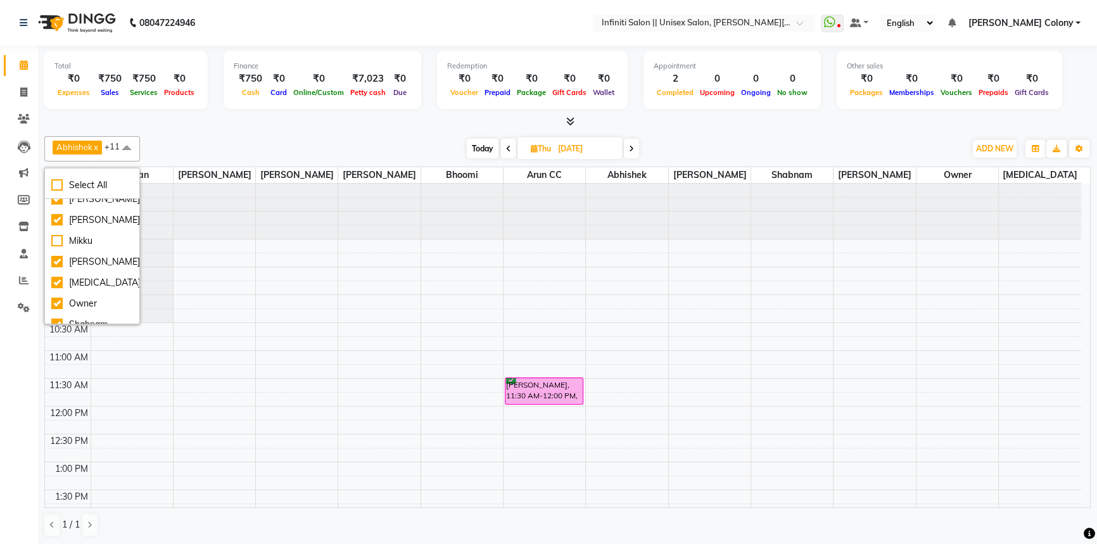
click at [192, 136] on div "Abhishek x Anjali Mahato x Armaan x Arun CC x Bhoomi x Dilshad Ahmad x Jitesh x…" at bounding box center [567, 148] width 1047 height 25
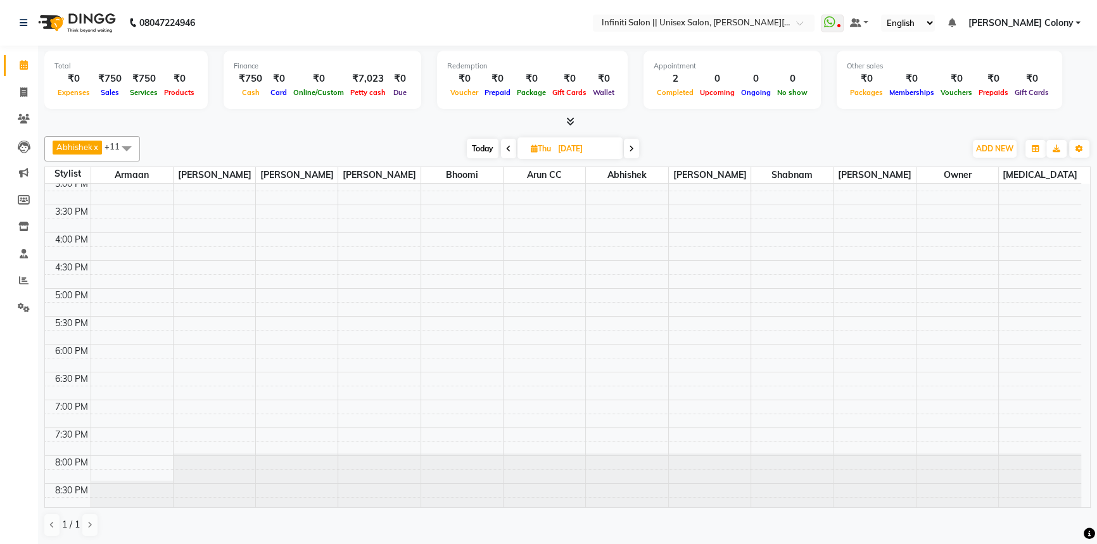
scroll to position [398, 0]
click at [132, 385] on td at bounding box center [586, 392] width 991 height 14
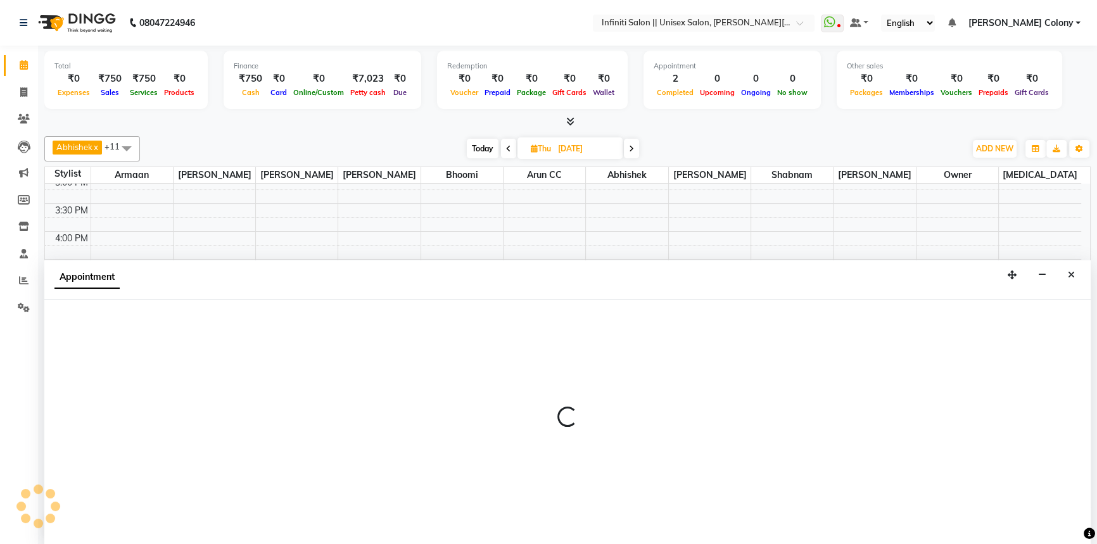
scroll to position [0, 0]
select select "78872"
select select "1110"
select select "tentative"
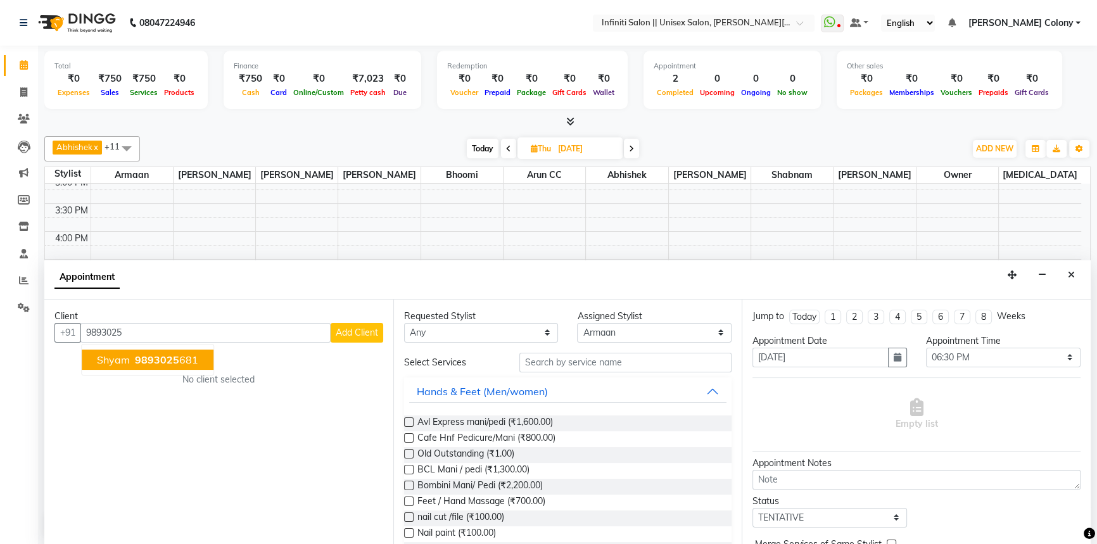
click at [172, 357] on span "9893025" at bounding box center [157, 360] width 44 height 13
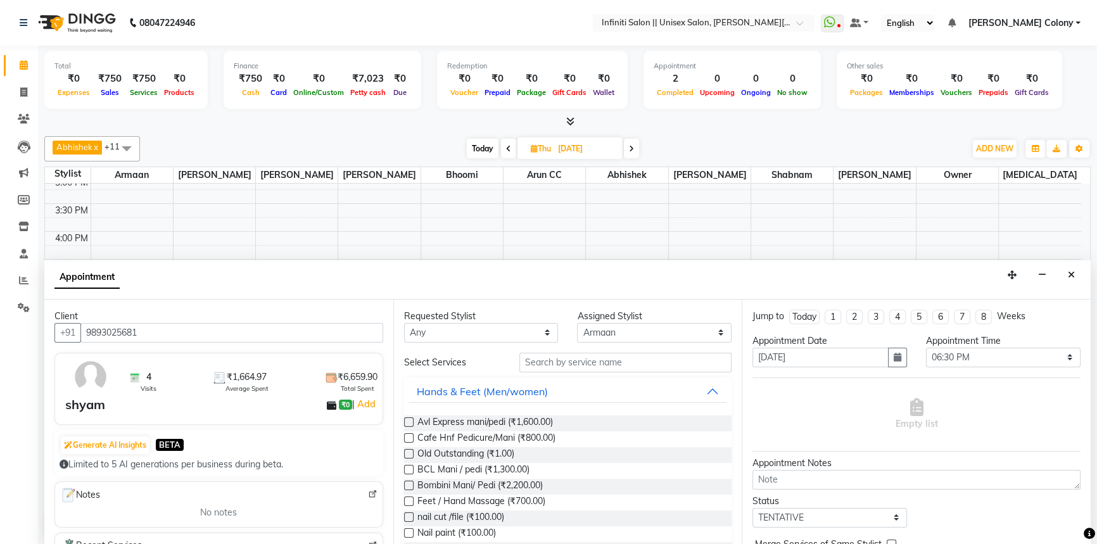
type input "9893025681"
click at [577, 355] on input "text" at bounding box center [626, 363] width 212 height 20
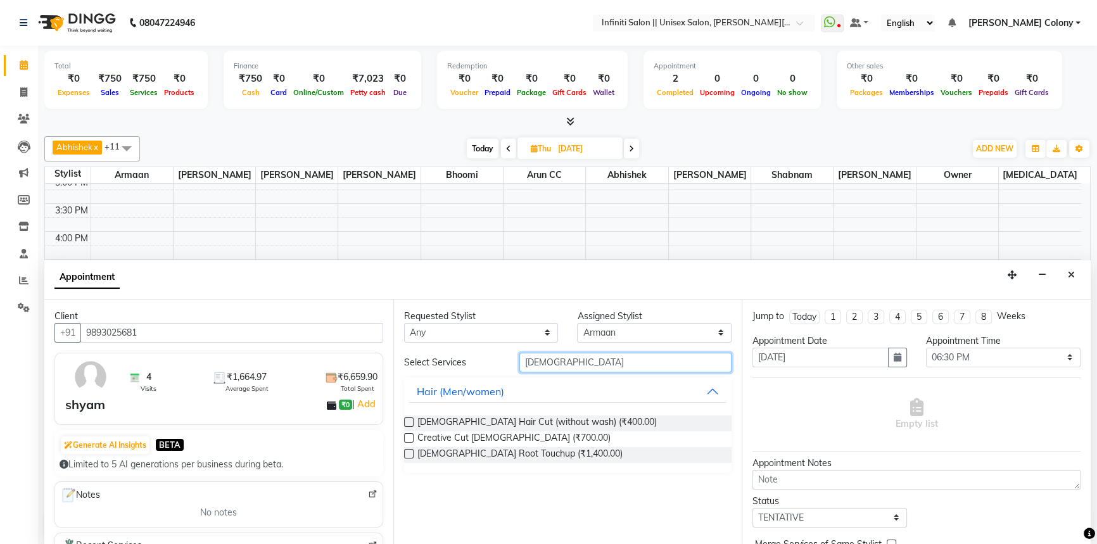
type input "male"
click at [411, 418] on label at bounding box center [409, 423] width 10 height 10
click at [411, 419] on input "checkbox" at bounding box center [408, 423] width 8 height 8
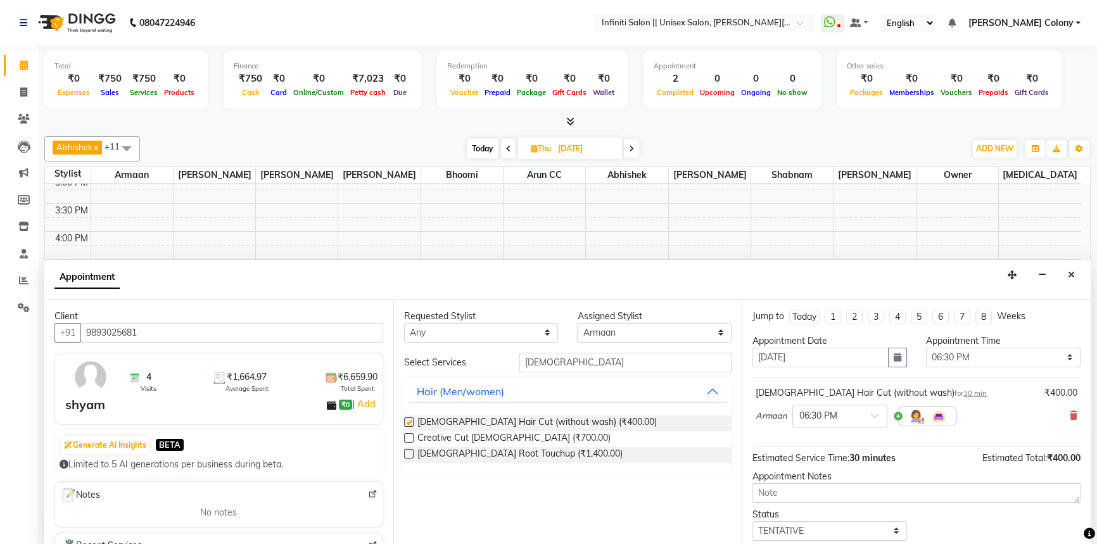
checkbox input "false"
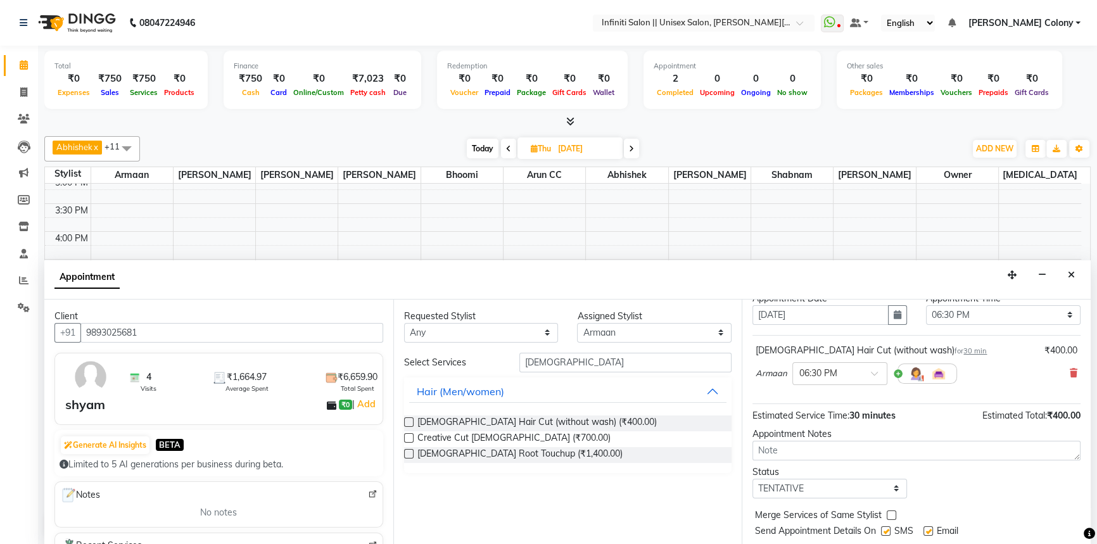
scroll to position [75, 0]
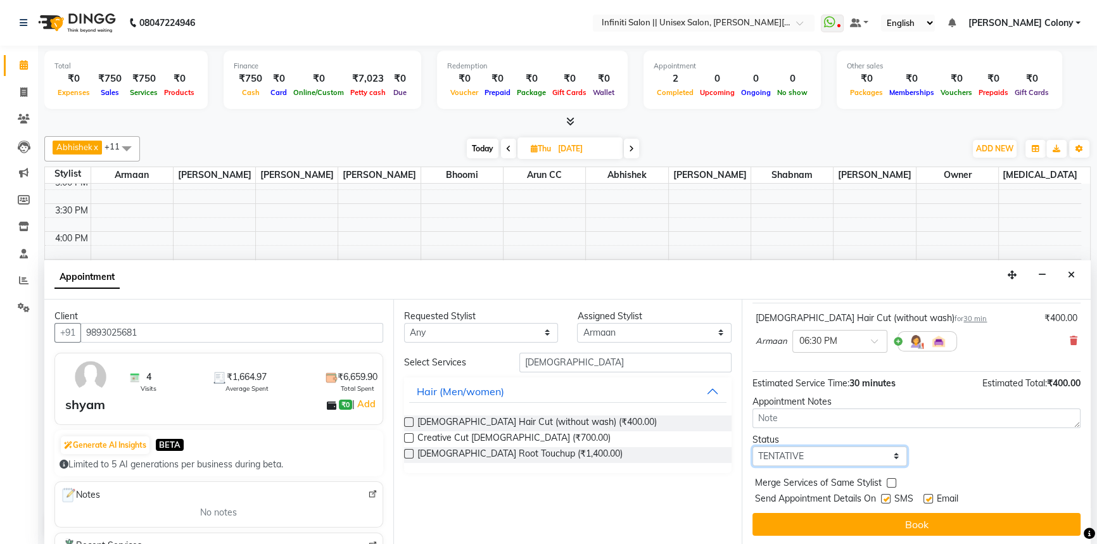
click at [798, 451] on select "Select TENTATIVE CONFIRM UPCOMING" at bounding box center [830, 457] width 155 height 20
select select "confirm booking"
click at [753, 447] on select "Select TENTATIVE CONFIRM UPCOMING" at bounding box center [830, 457] width 155 height 20
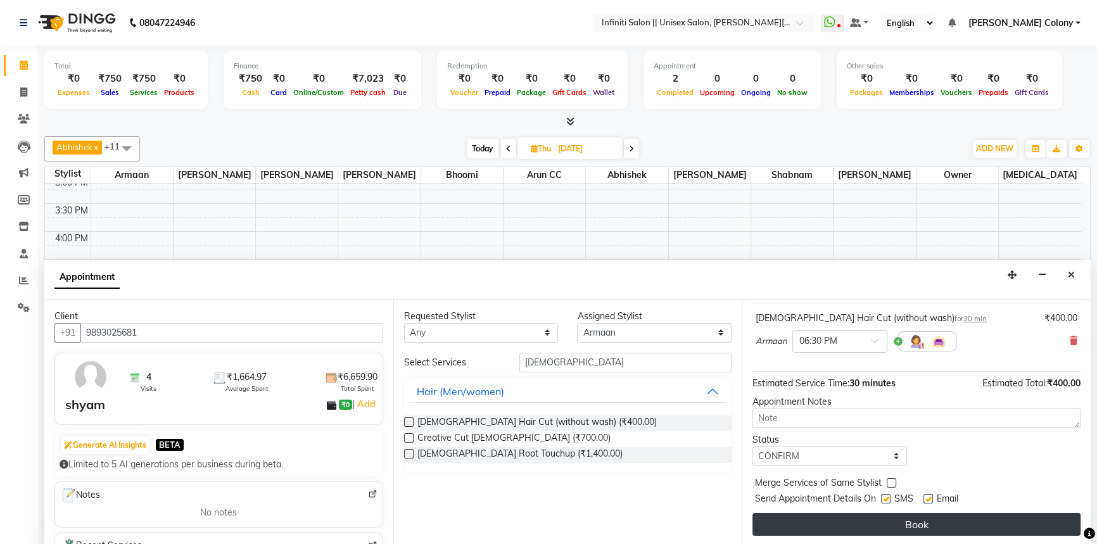
click at [819, 515] on button "Book" at bounding box center [917, 524] width 328 height 23
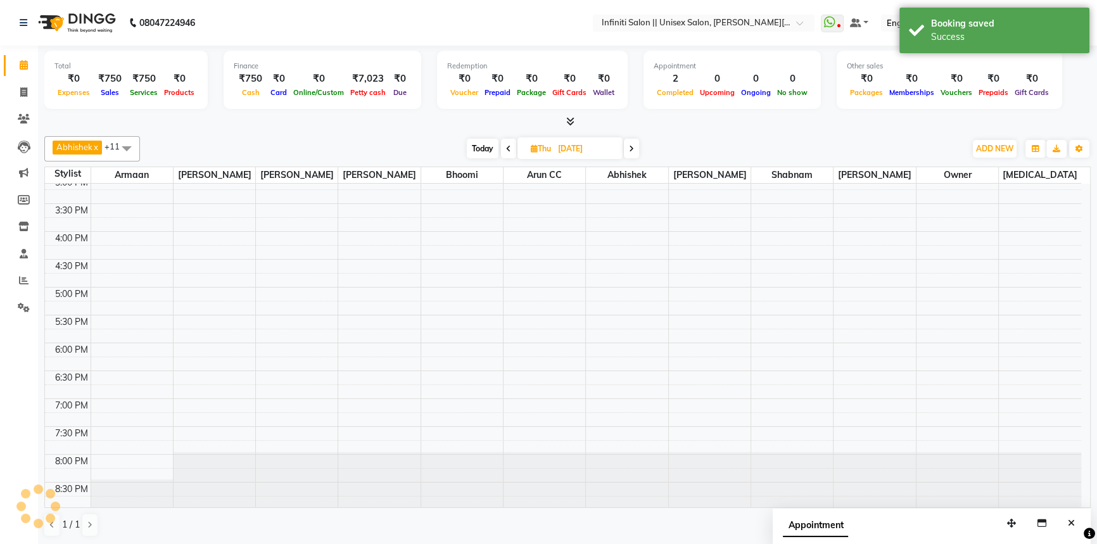
scroll to position [0, 0]
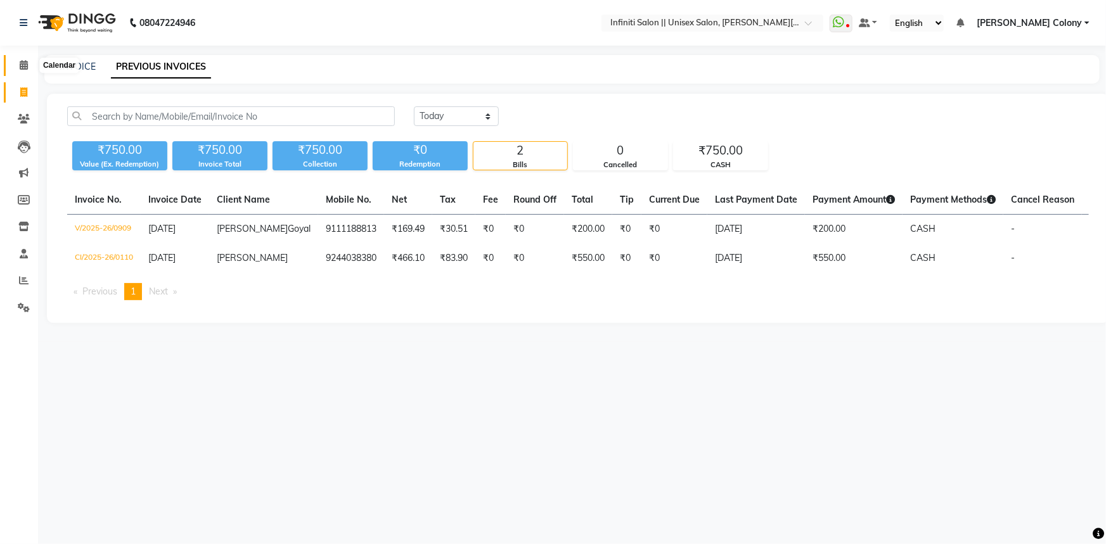
drag, startPoint x: 20, startPoint y: 63, endPoint x: 53, endPoint y: 34, distance: 44.9
click at [20, 63] on icon at bounding box center [24, 65] width 8 height 10
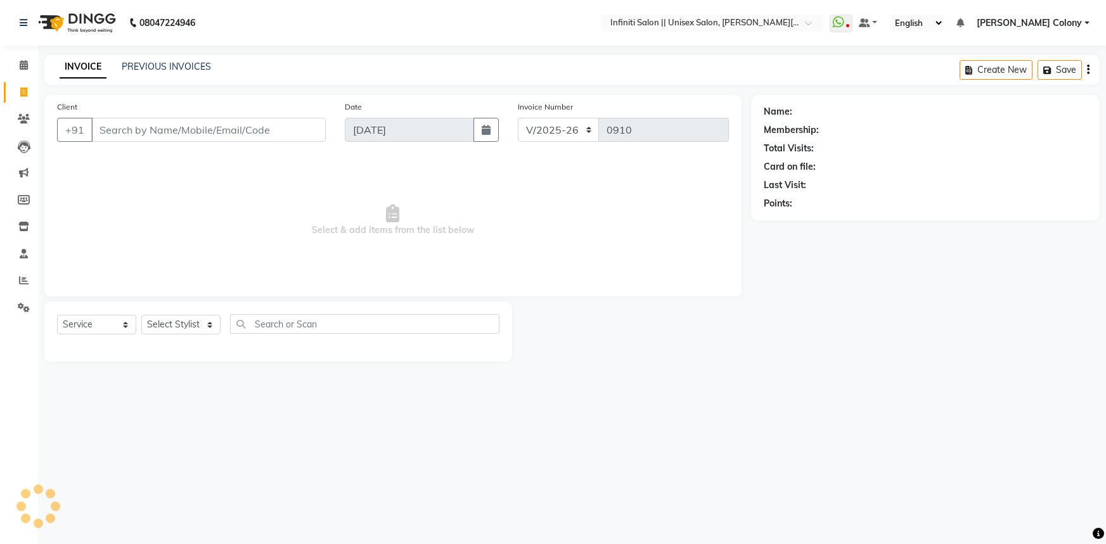
select select "8233"
select select "service"
click at [22, 67] on icon at bounding box center [24, 65] width 8 height 10
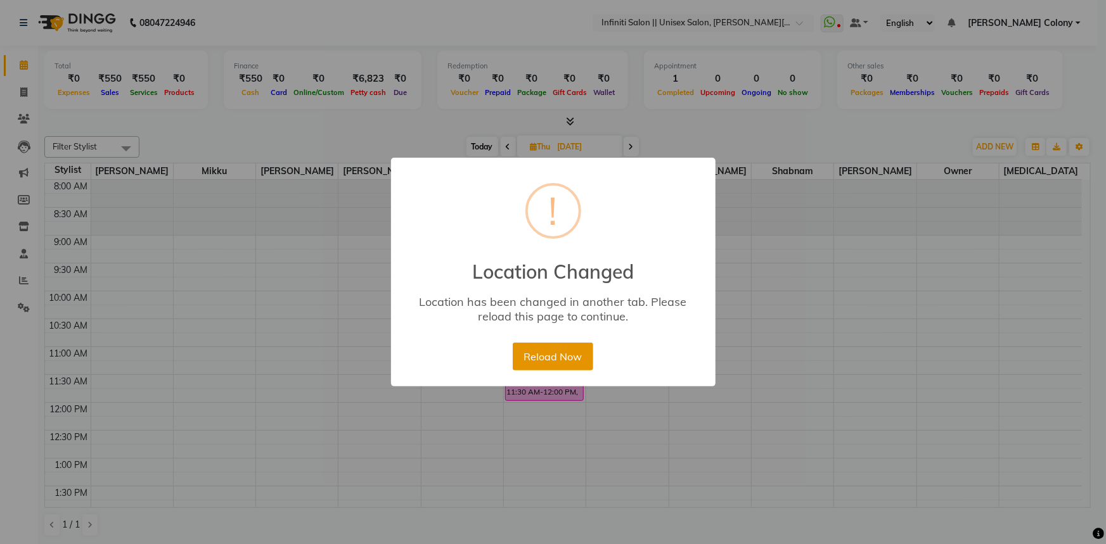
drag, startPoint x: 564, startPoint y: 361, endPoint x: 539, endPoint y: 297, distance: 68.8
click at [563, 357] on button "Reload Now" at bounding box center [553, 357] width 80 height 28
